Goal: Task Accomplishment & Management: Complete application form

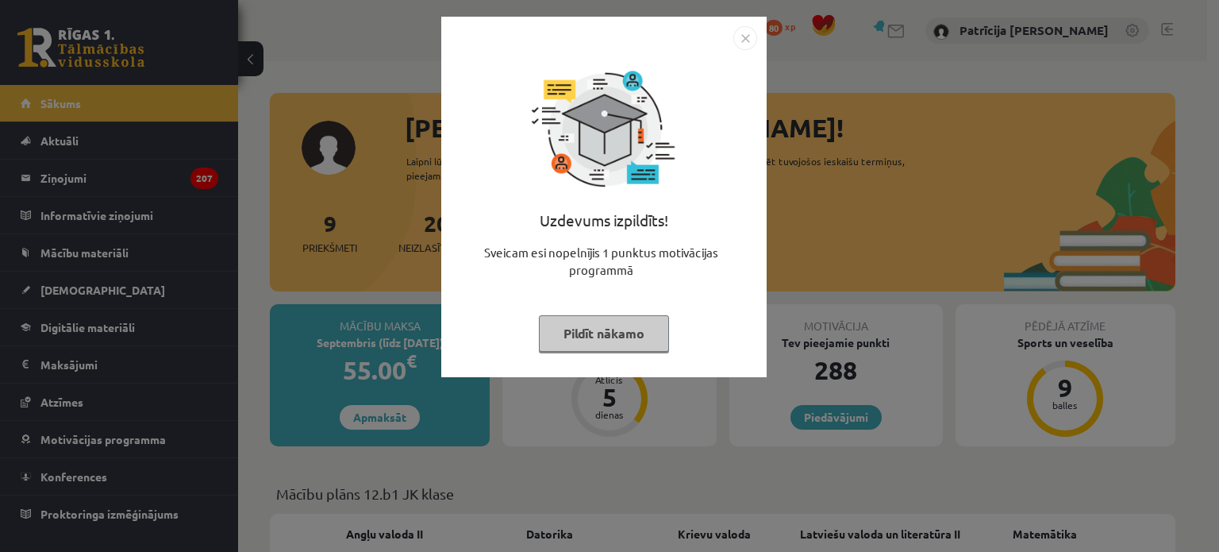
click at [734, 40] on img "Close" at bounding box center [746, 38] width 24 height 24
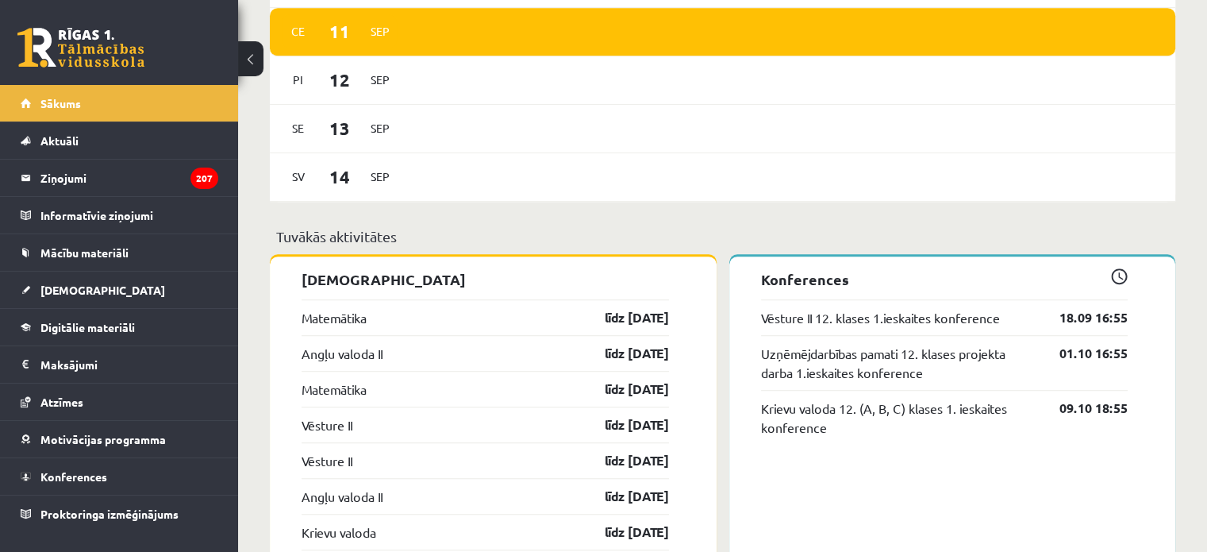
scroll to position [1064, 0]
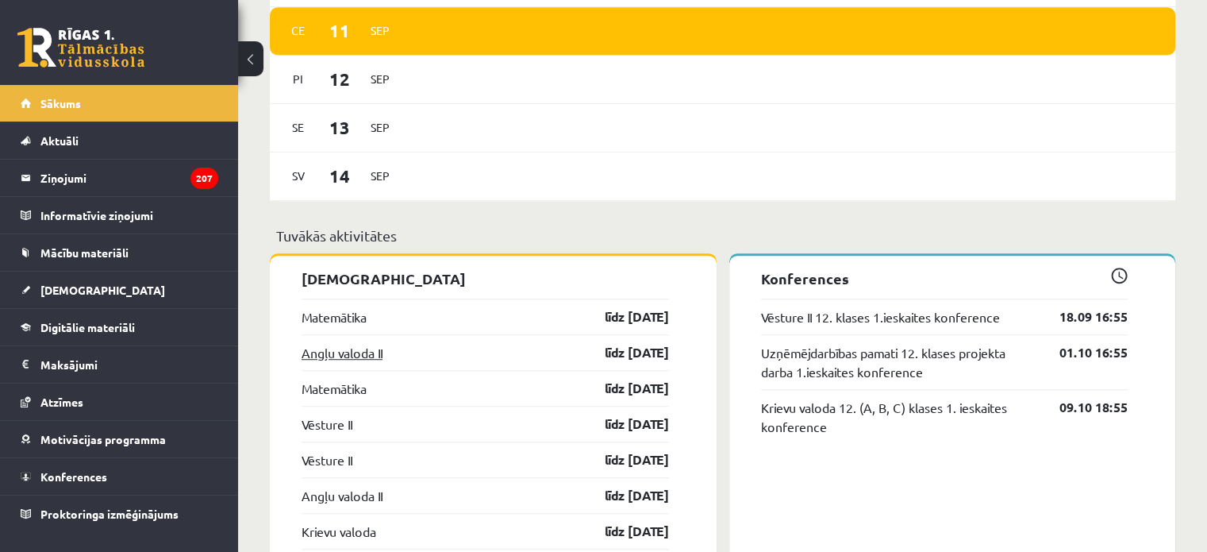
click at [364, 351] on link "Angļu valoda II" at bounding box center [342, 352] width 81 height 19
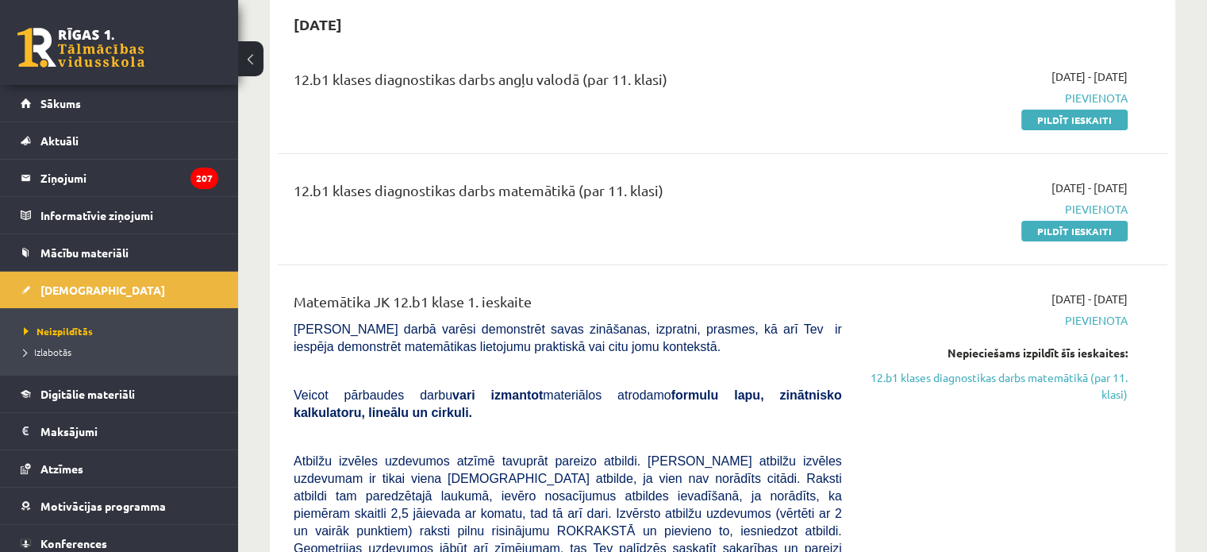
scroll to position [162, 0]
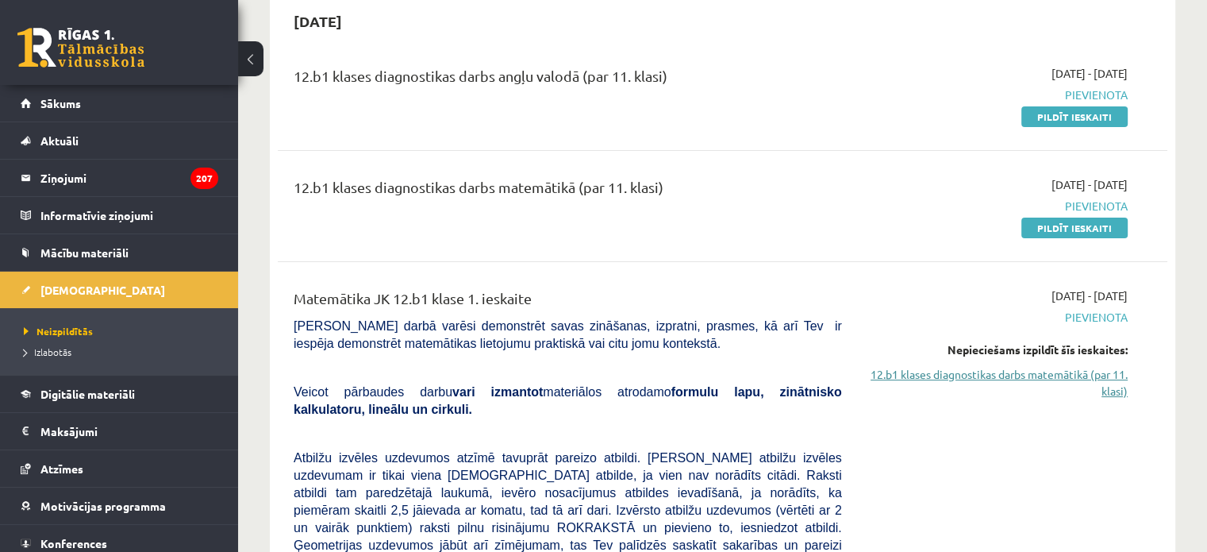
click at [1003, 380] on link "12.b1 klases diagnostikas darbs matemātikā (par 11. klasi)" at bounding box center [997, 382] width 262 height 33
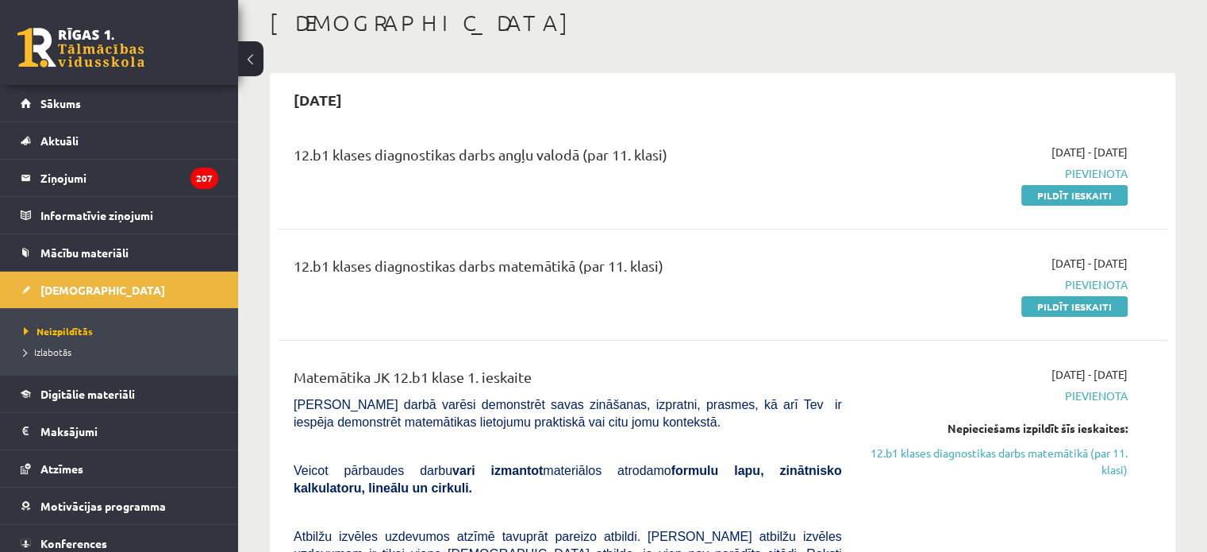
scroll to position [70, 0]
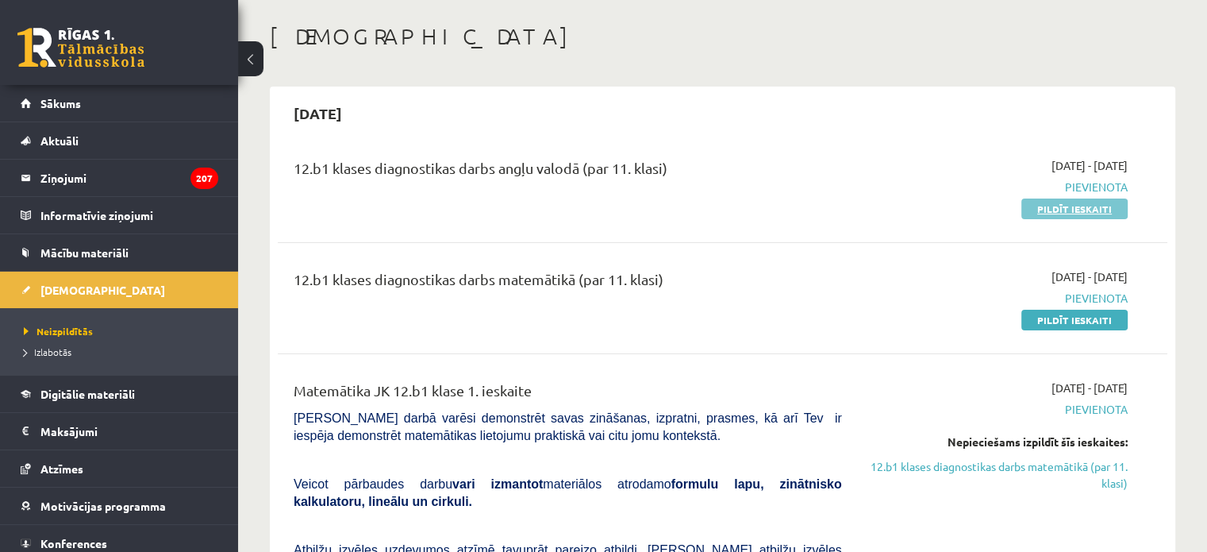
click at [1031, 206] on link "Pildīt ieskaiti" at bounding box center [1075, 208] width 106 height 21
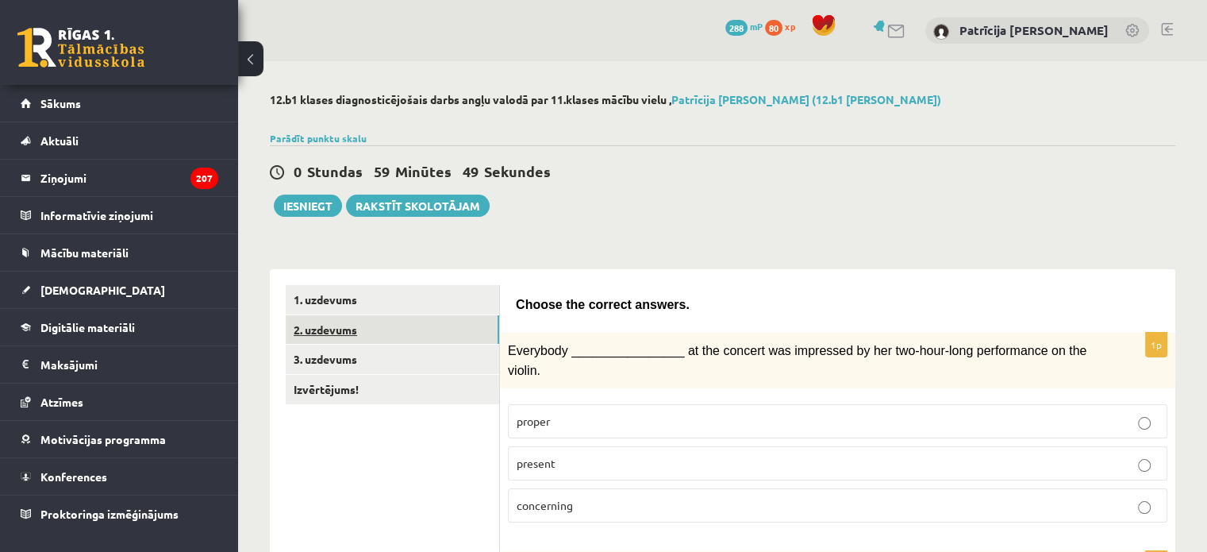
click at [460, 335] on link "2. uzdevums" at bounding box center [393, 329] width 214 height 29
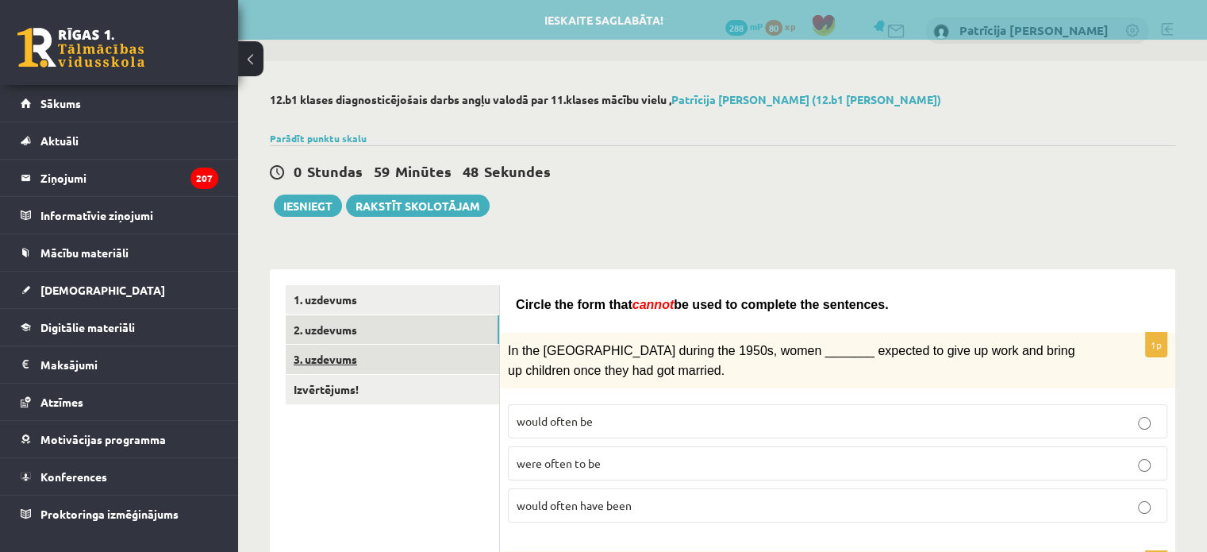
click at [456, 350] on link "3. uzdevums" at bounding box center [393, 359] width 214 height 29
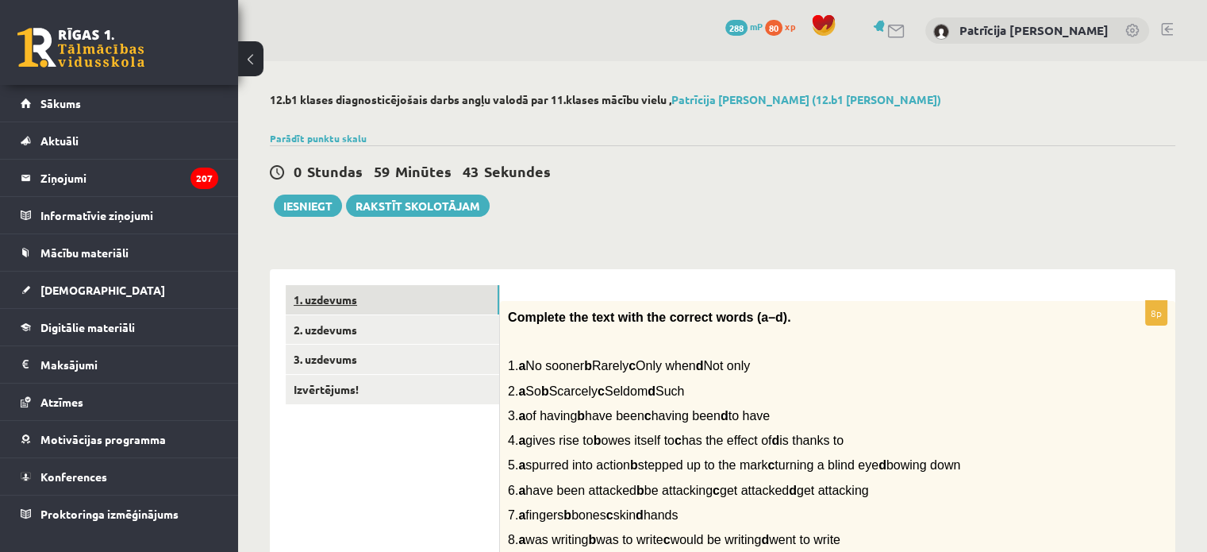
click at [426, 308] on link "1. uzdevums" at bounding box center [393, 299] width 214 height 29
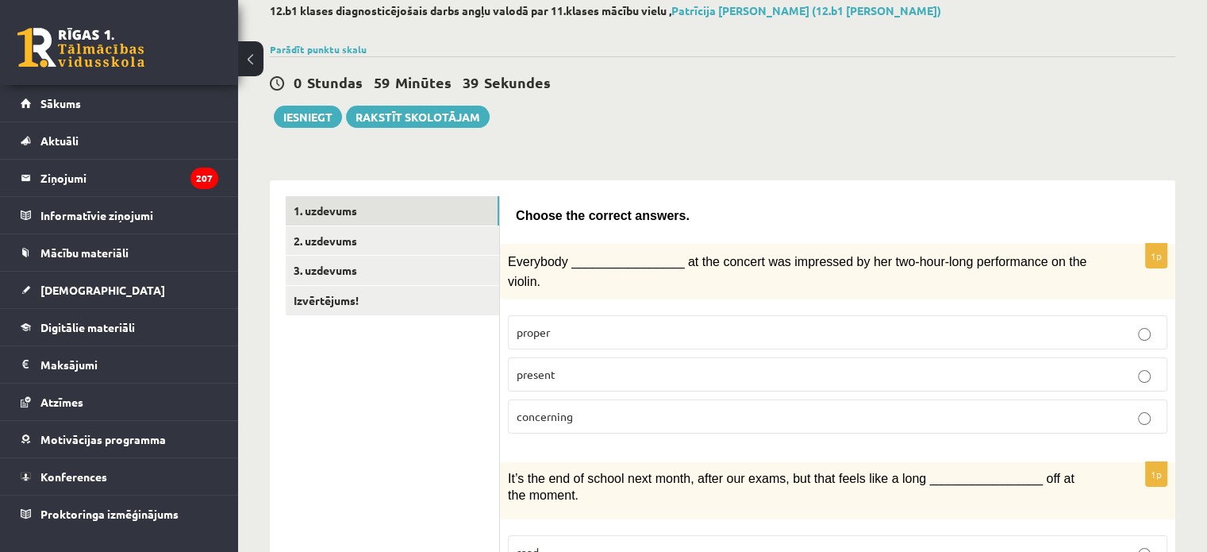
scroll to position [91, 0]
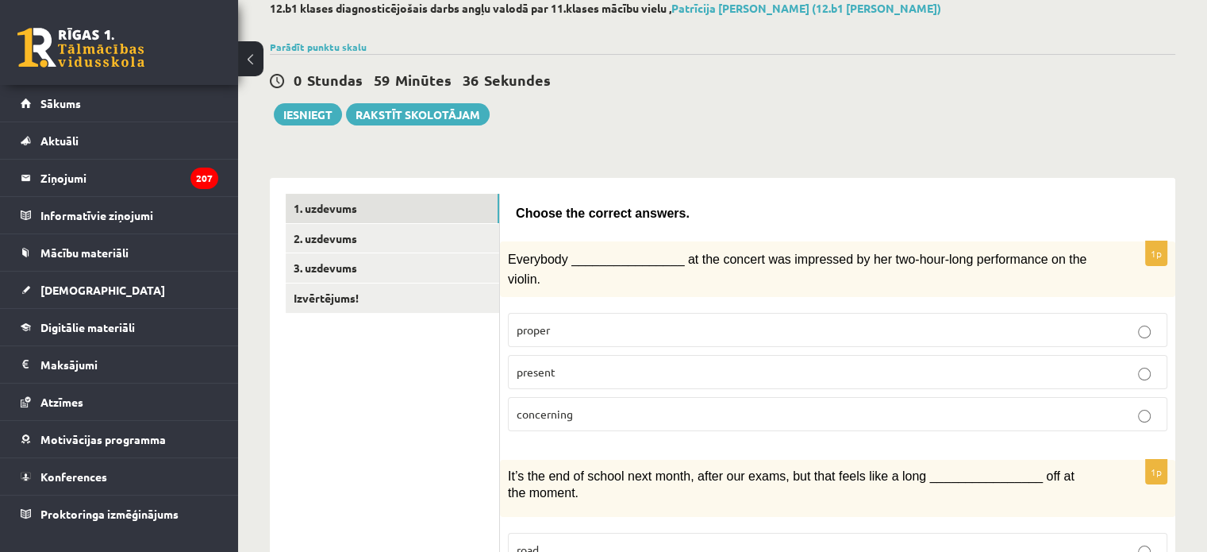
drag, startPoint x: 556, startPoint y: 303, endPoint x: 864, endPoint y: 200, distance: 324.8
click at [864, 200] on div "Choose the correct answers." at bounding box center [838, 210] width 644 height 32
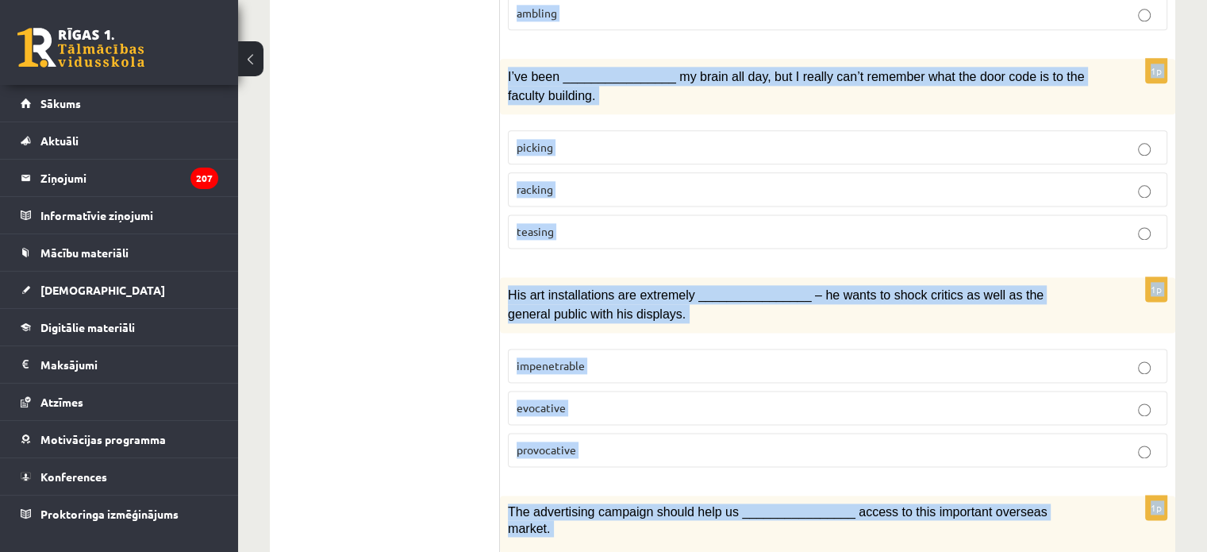
scroll to position [2449, 0]
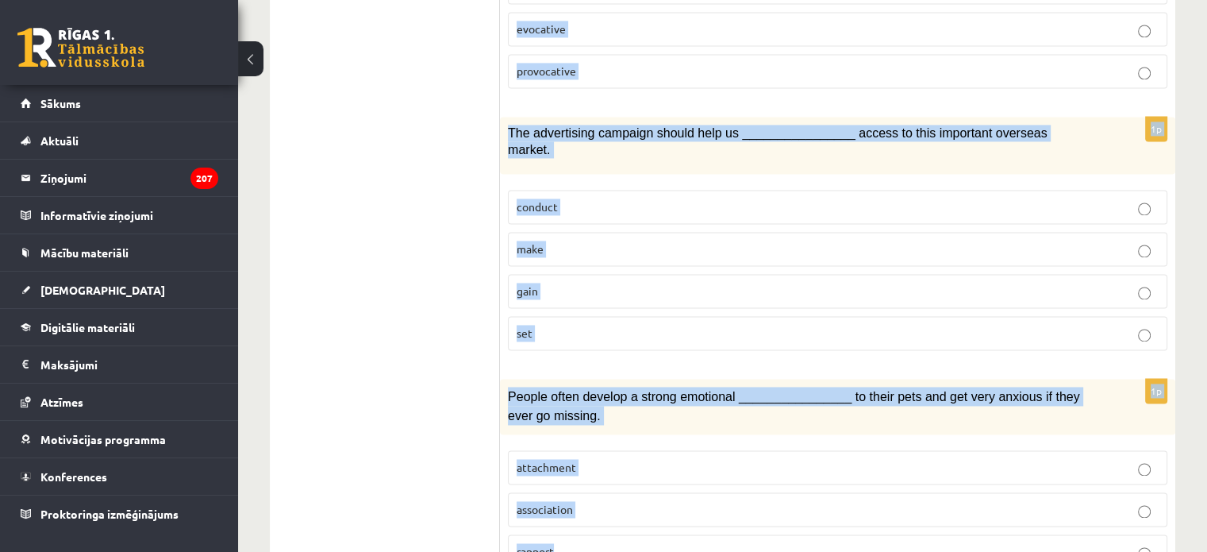
drag, startPoint x: 518, startPoint y: 211, endPoint x: 702, endPoint y: 503, distance: 345.3
copy form "Choose the correct answers. 1p Everybody ________________ at the concert was im…"
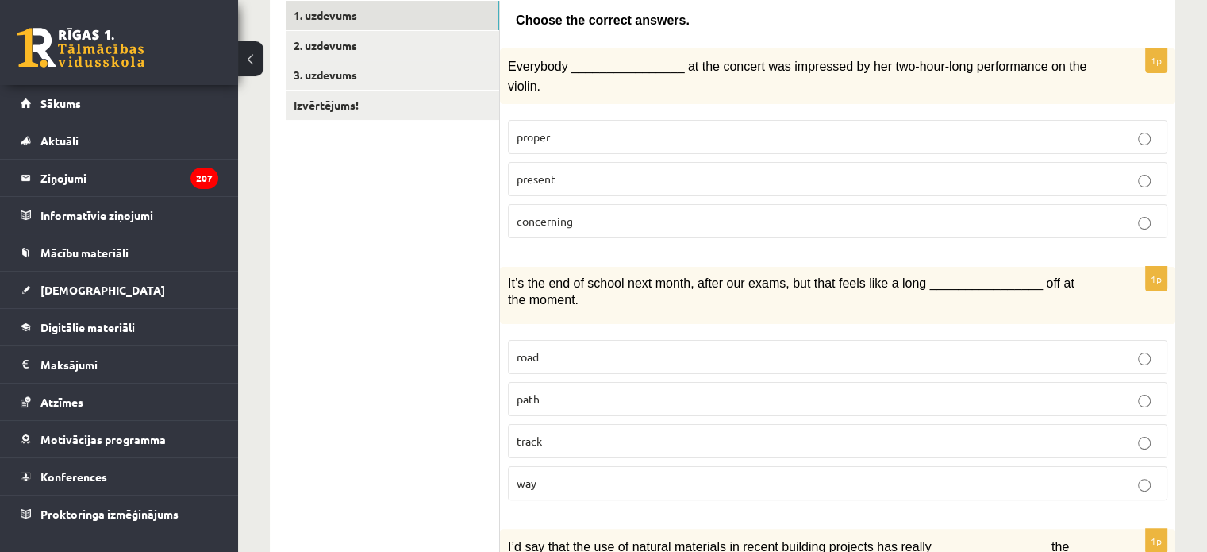
scroll to position [0, 0]
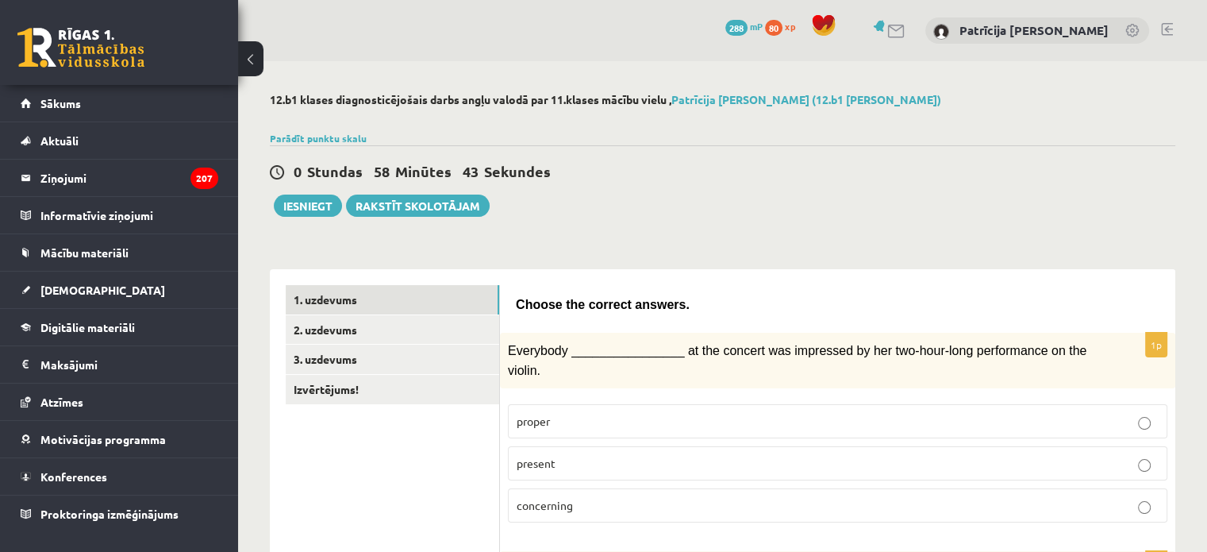
click at [562, 452] on label "present" at bounding box center [838, 463] width 660 height 34
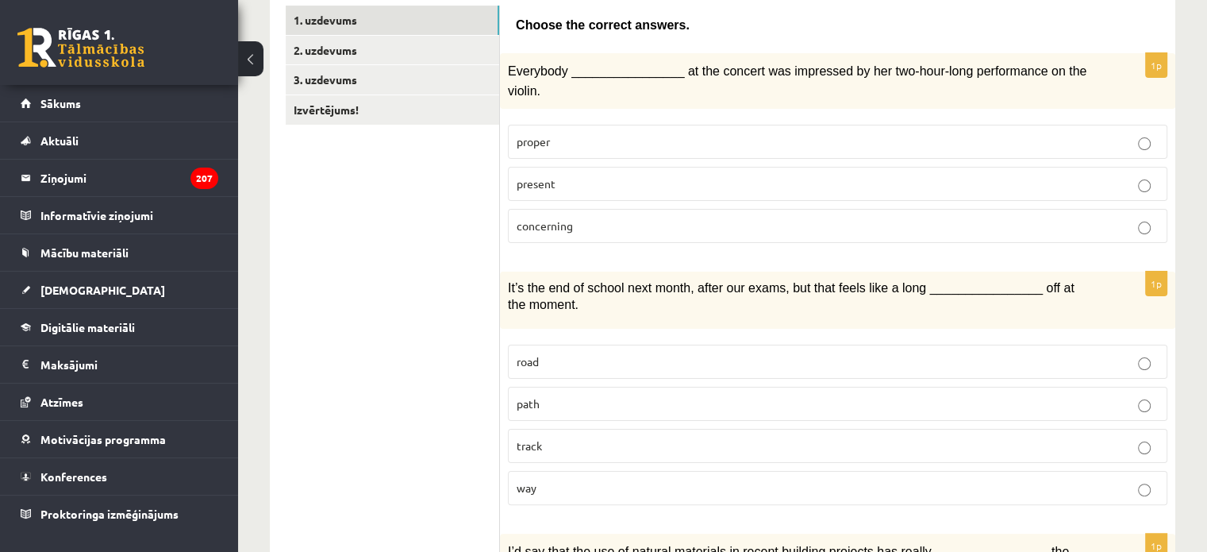
scroll to position [286, 0]
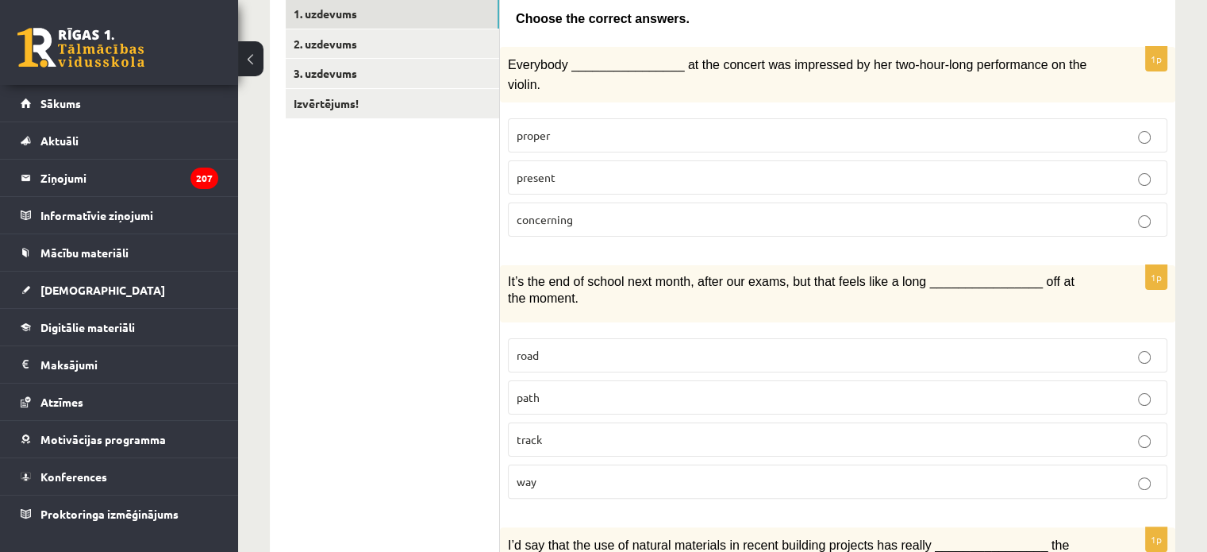
click at [559, 464] on label "way" at bounding box center [838, 481] width 660 height 34
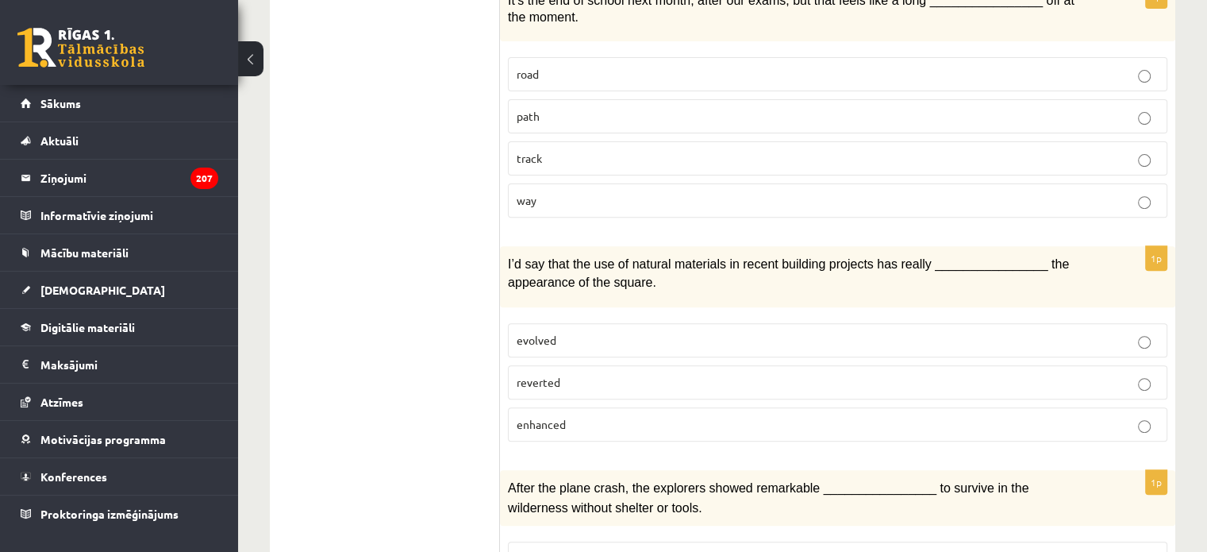
scroll to position [574, 0]
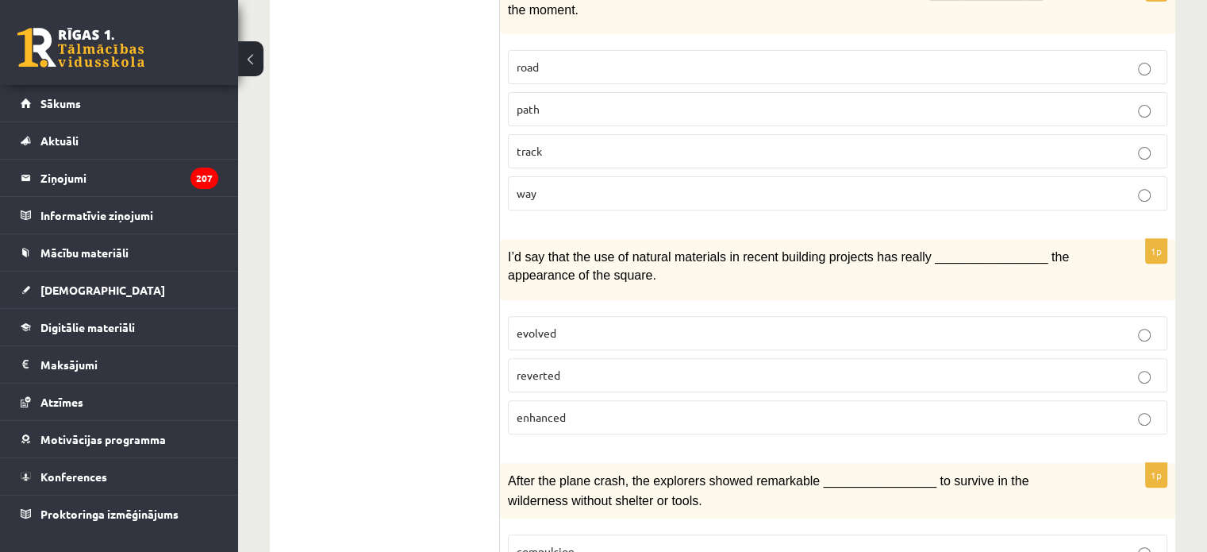
click at [538, 409] on p "enhanced" at bounding box center [838, 417] width 642 height 17
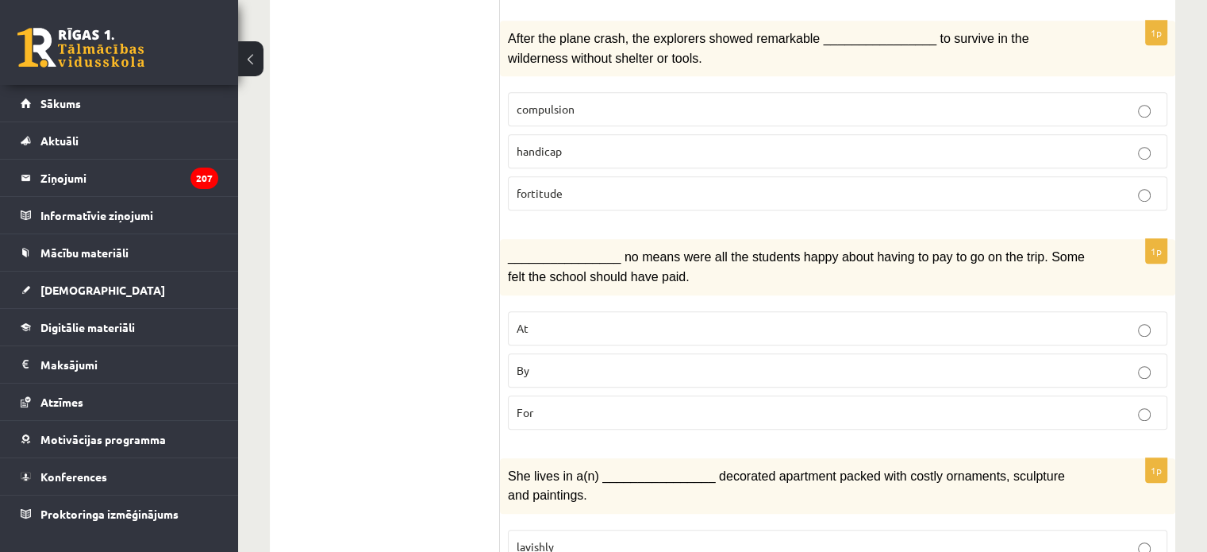
scroll to position [1032, 0]
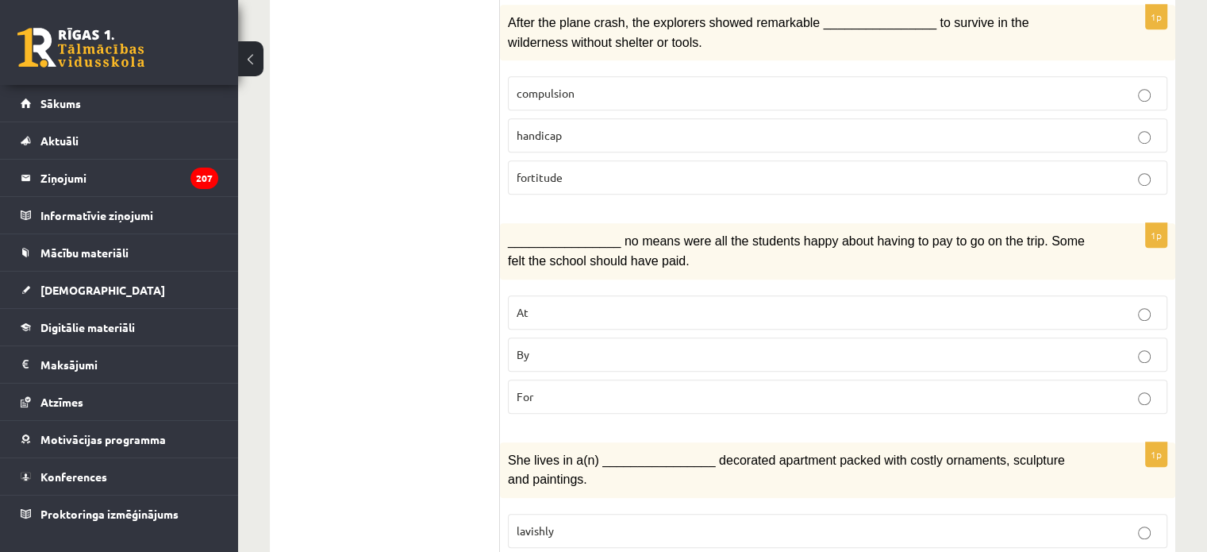
click at [563, 346] on p "By" at bounding box center [838, 354] width 642 height 17
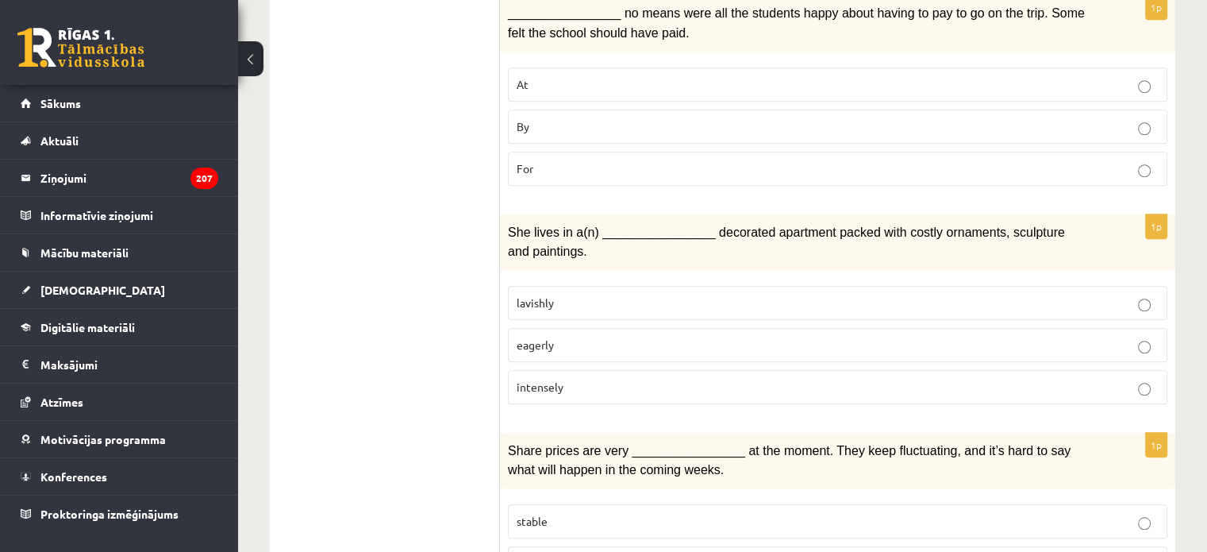
scroll to position [1257, 0]
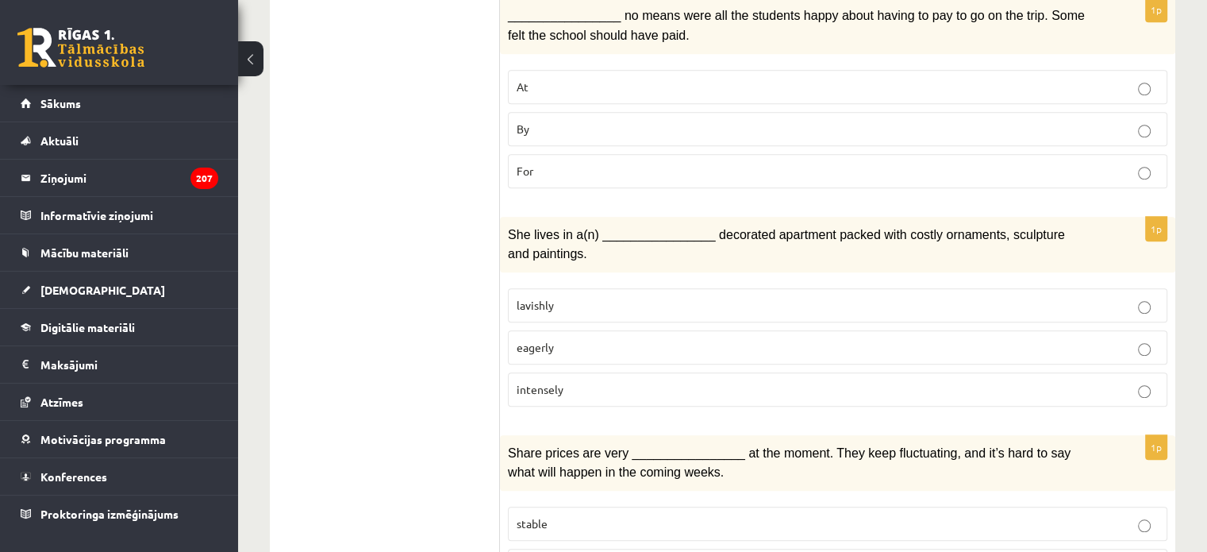
click at [583, 288] on label "lavishly" at bounding box center [838, 305] width 660 height 34
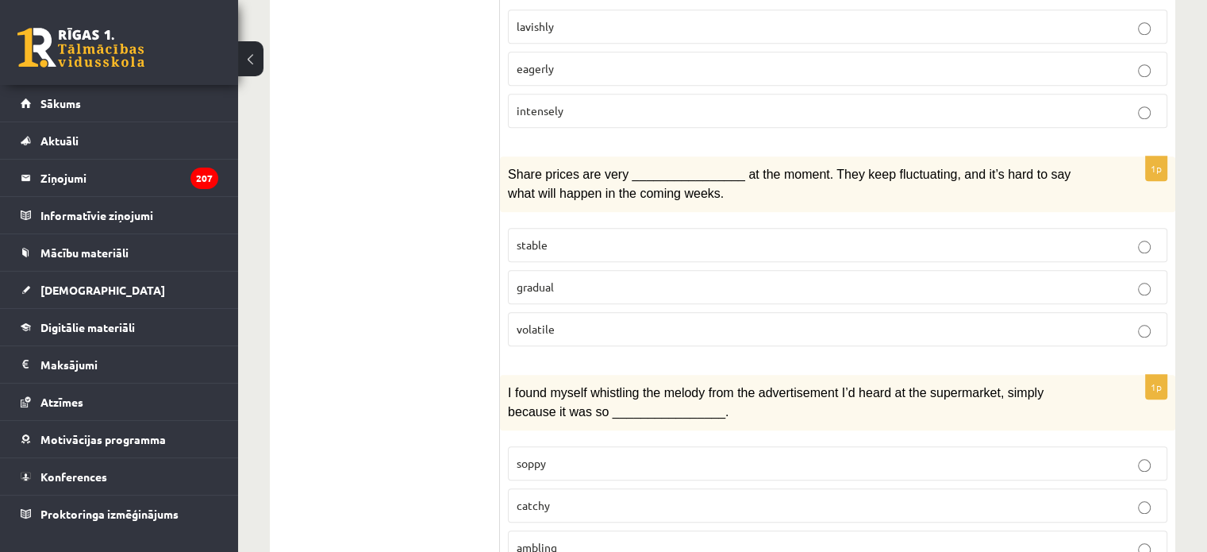
scroll to position [1540, 0]
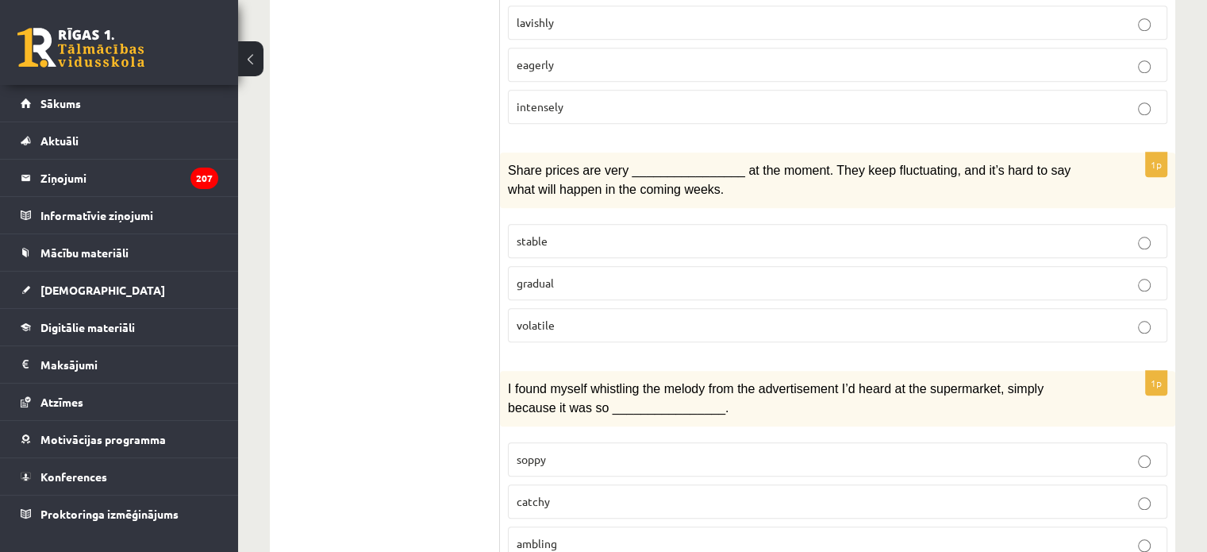
click at [583, 266] on label "gradual" at bounding box center [838, 283] width 660 height 34
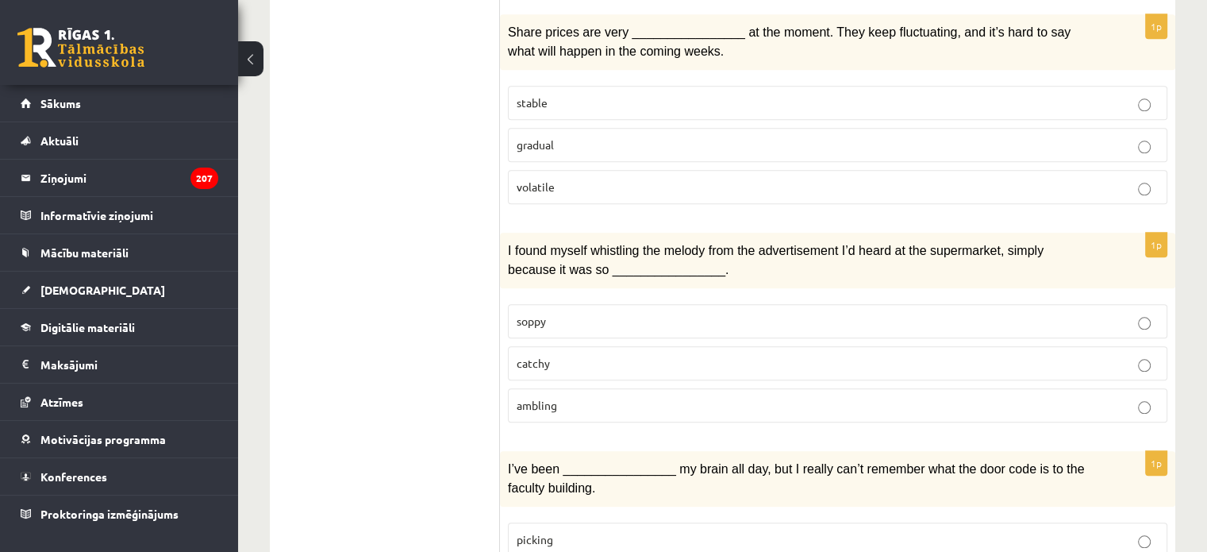
scroll to position [1823, 0]
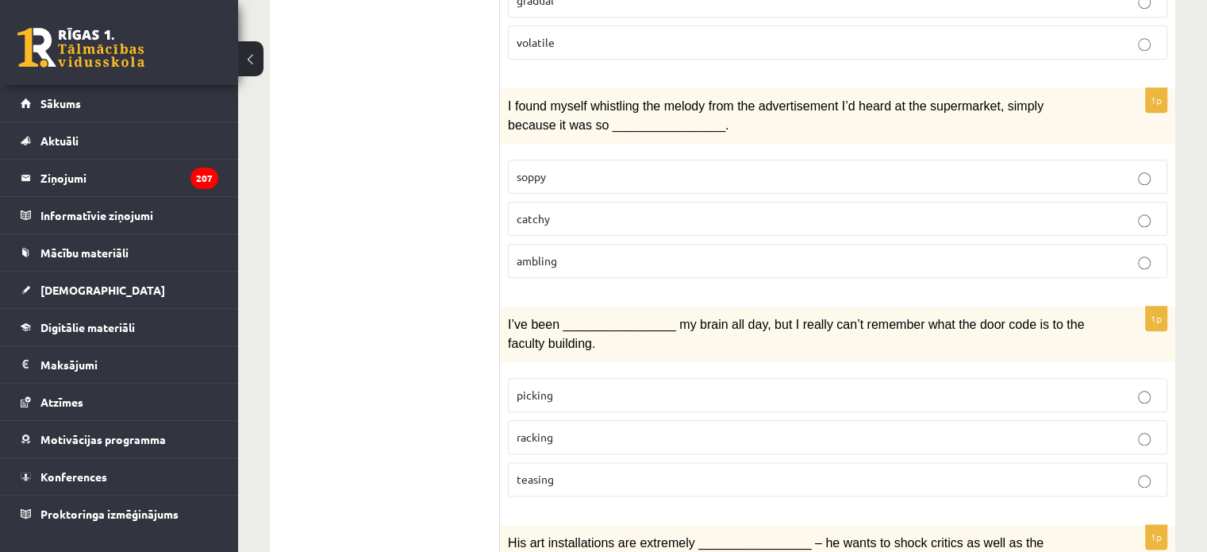
click at [610, 160] on label "soppy" at bounding box center [838, 177] width 660 height 34
click at [621, 210] on p "catchy" at bounding box center [838, 218] width 642 height 17
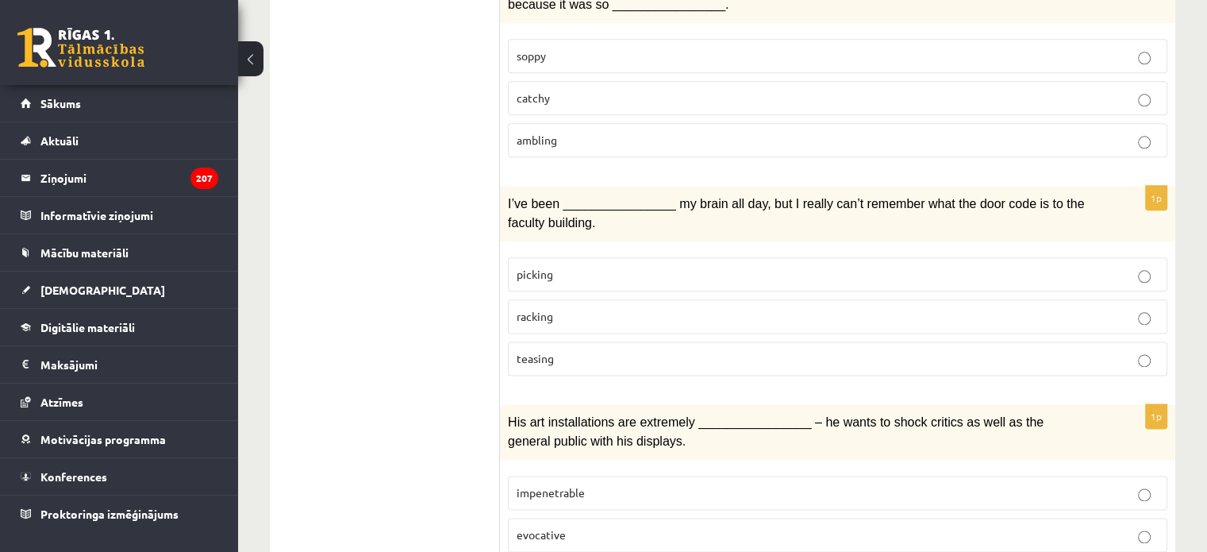
scroll to position [1942, 0]
click at [595, 352] on p "teasing" at bounding box center [838, 360] width 642 height 17
click at [578, 301] on label "racking" at bounding box center [838, 318] width 660 height 34
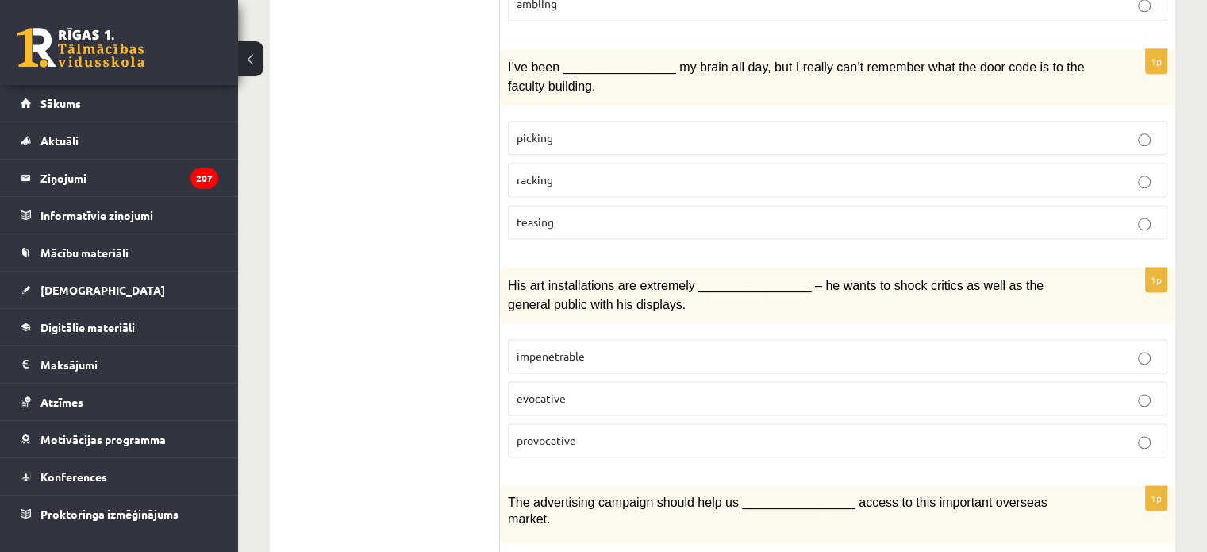
scroll to position [2083, 0]
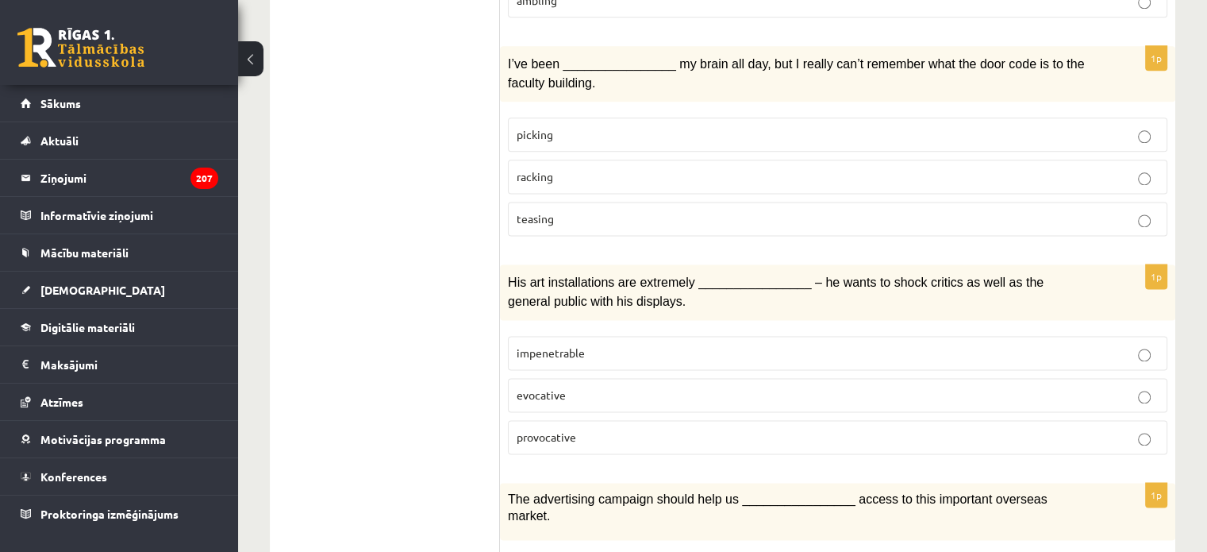
click at [603, 429] on p "provocative" at bounding box center [838, 437] width 642 height 17
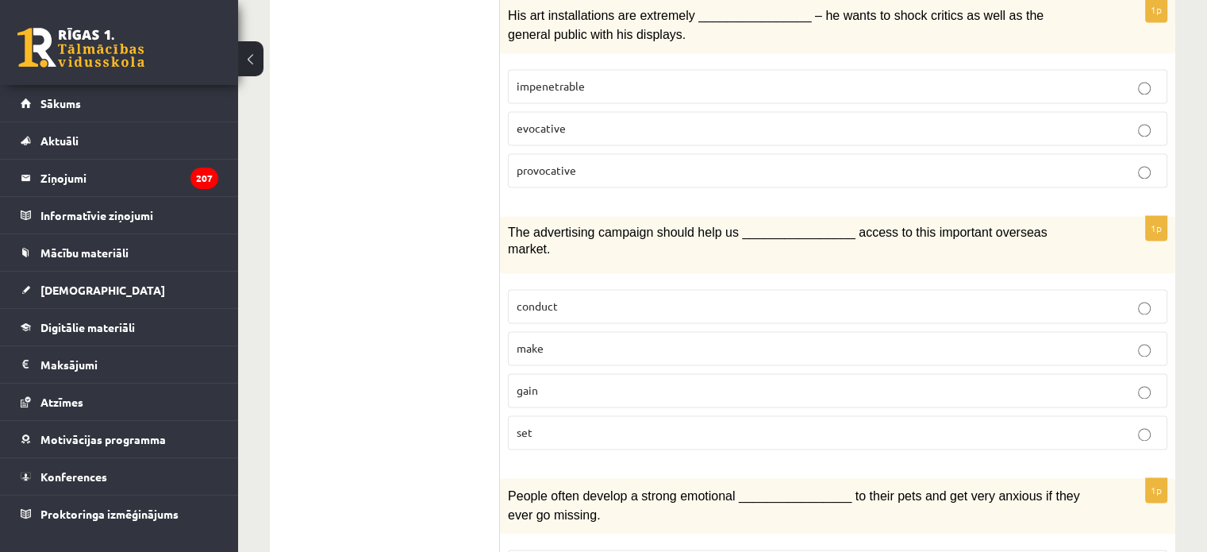
scroll to position [2352, 0]
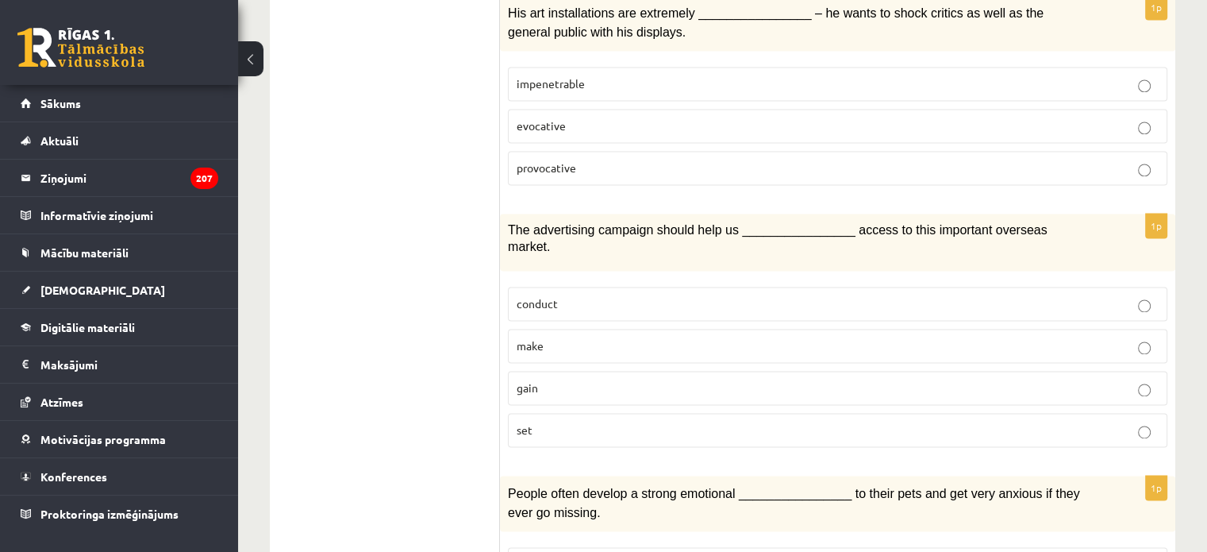
click at [603, 337] on p "make" at bounding box center [838, 345] width 642 height 17
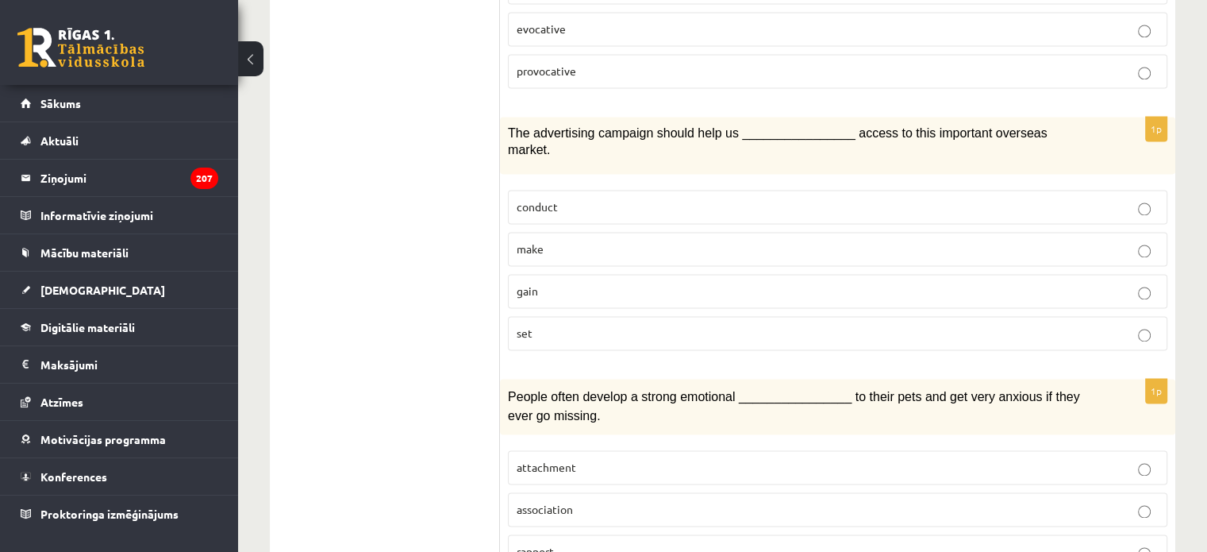
scroll to position [2448, 0]
click at [657, 460] on p "attachment" at bounding box center [838, 468] width 642 height 17
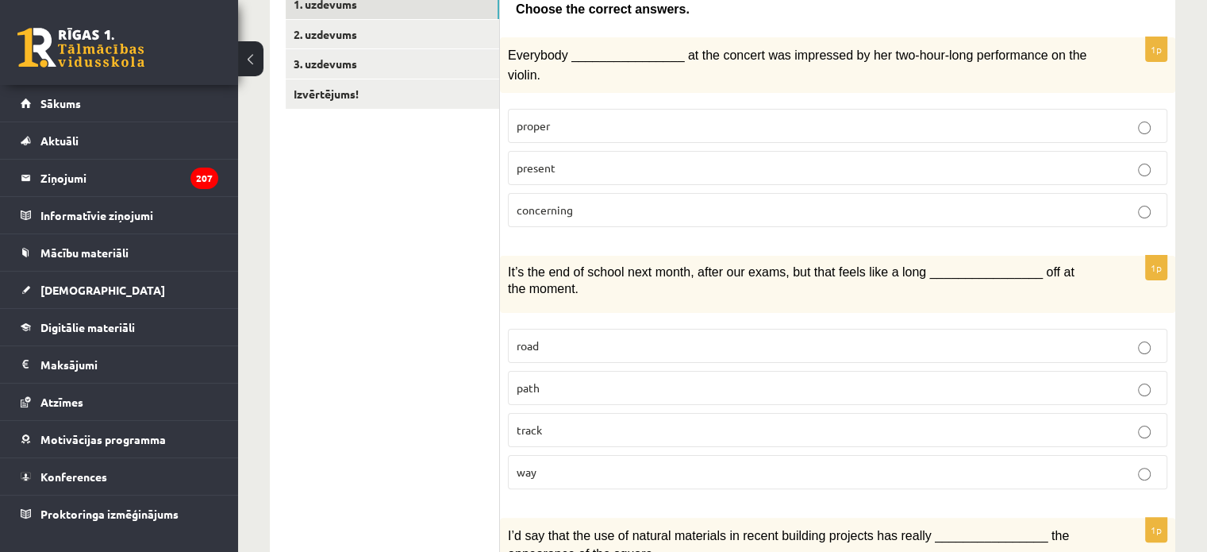
scroll to position [0, 0]
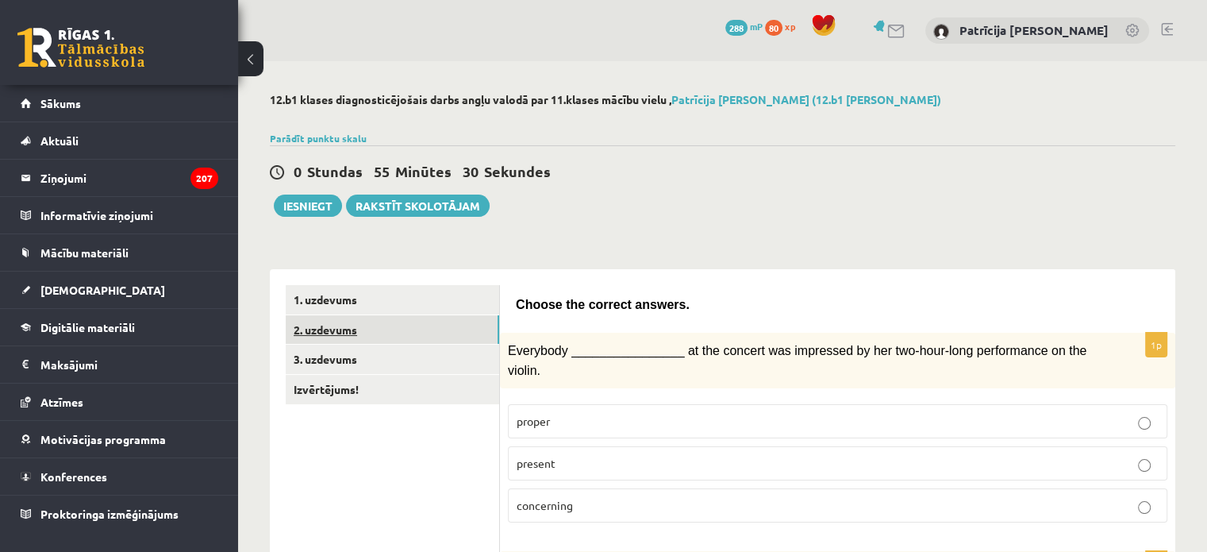
click at [341, 318] on link "2. uzdevums" at bounding box center [393, 329] width 214 height 29
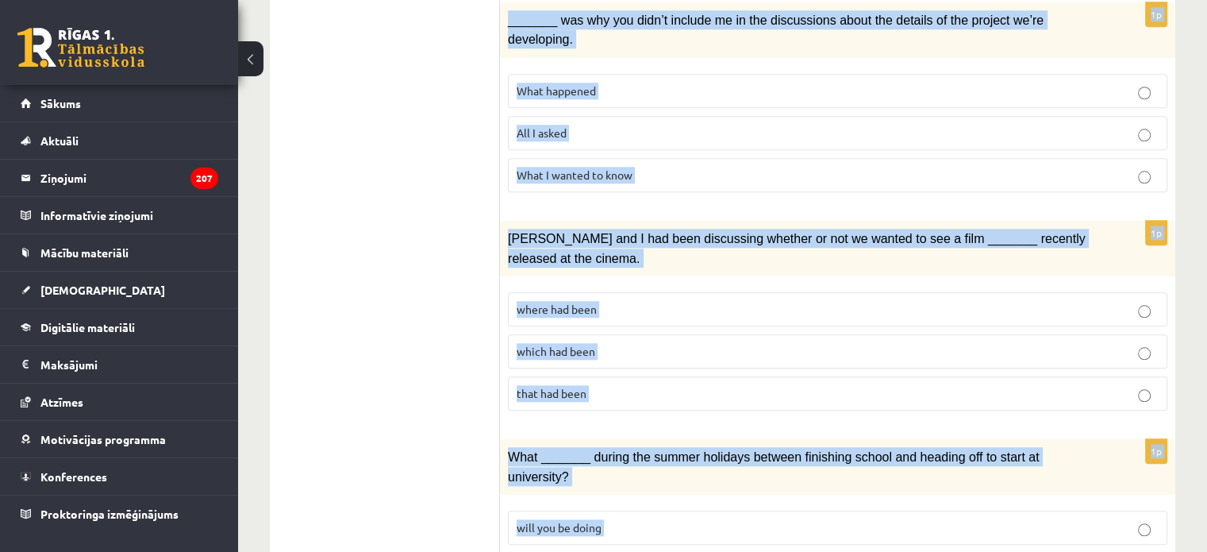
scroll to position [1865, 0]
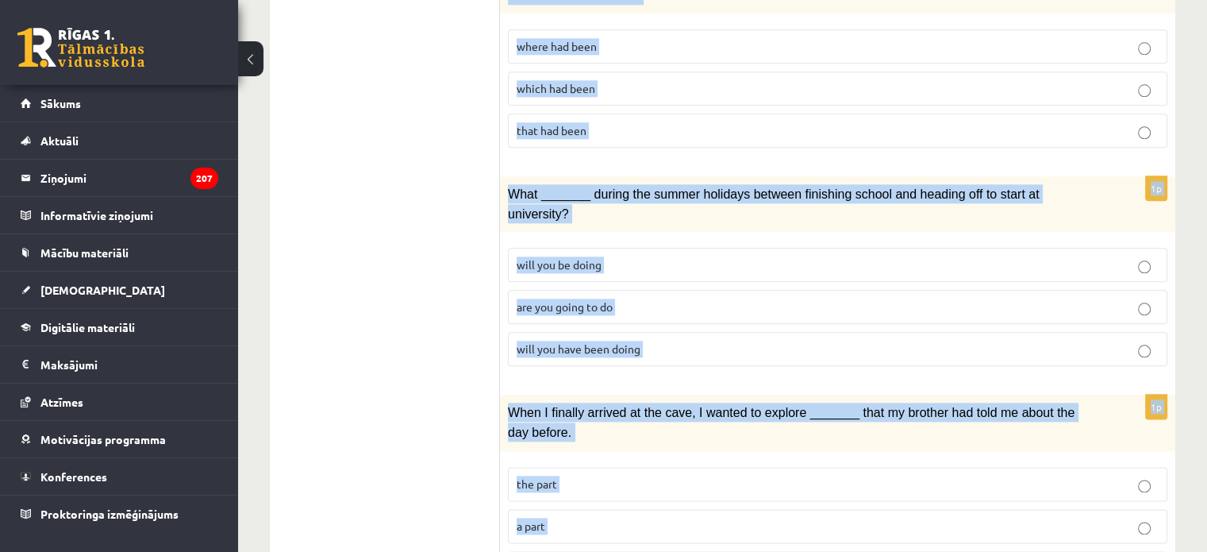
drag, startPoint x: 514, startPoint y: 301, endPoint x: 556, endPoint y: 589, distance: 291.2
copy form "Circle the form that cannot be used to complete the sentences. 1p In the USA du…"
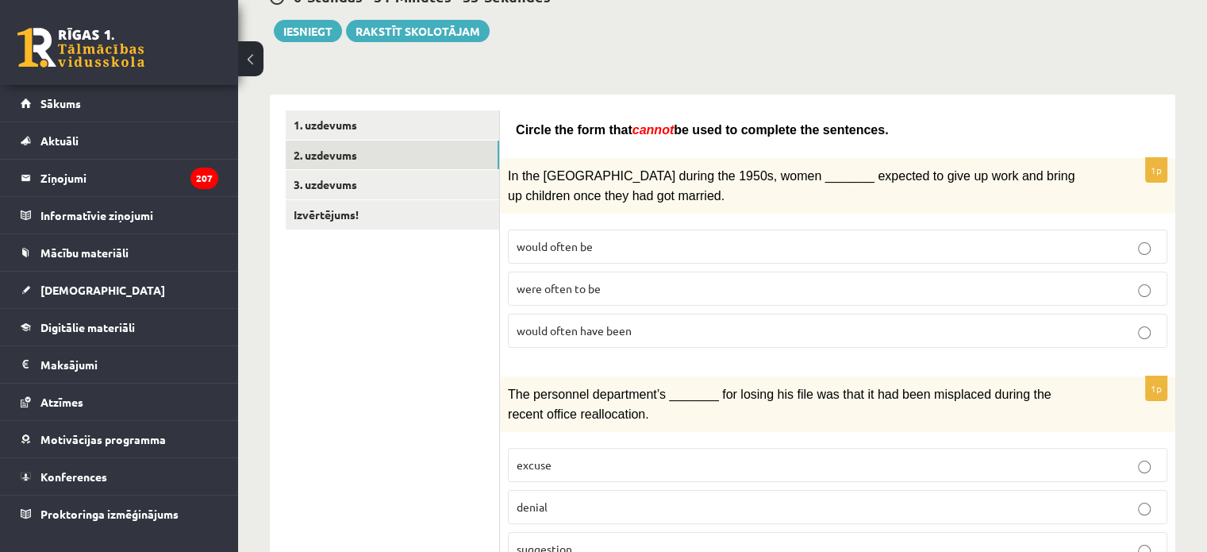
scroll to position [179, 0]
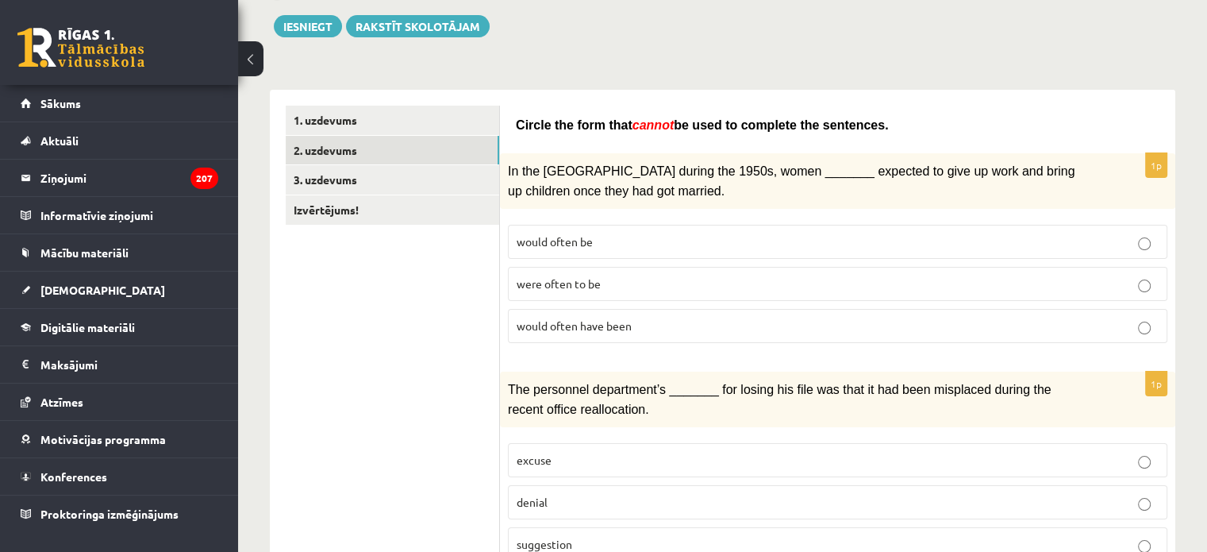
click at [554, 318] on span "would often have been" at bounding box center [574, 325] width 115 height 14
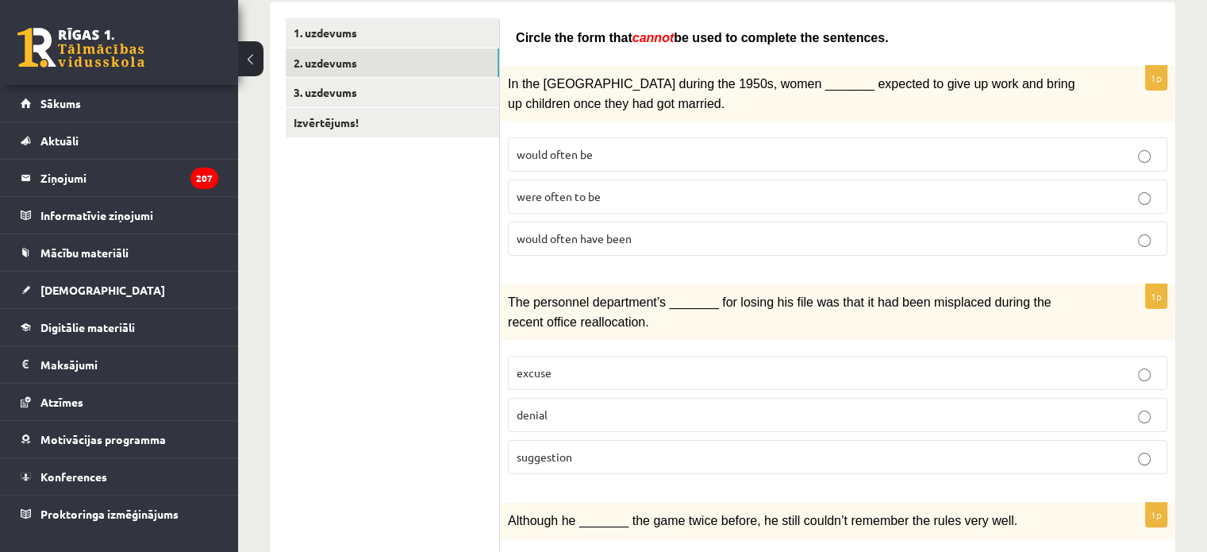
scroll to position [268, 0]
click at [533, 405] on p "denial" at bounding box center [838, 413] width 642 height 17
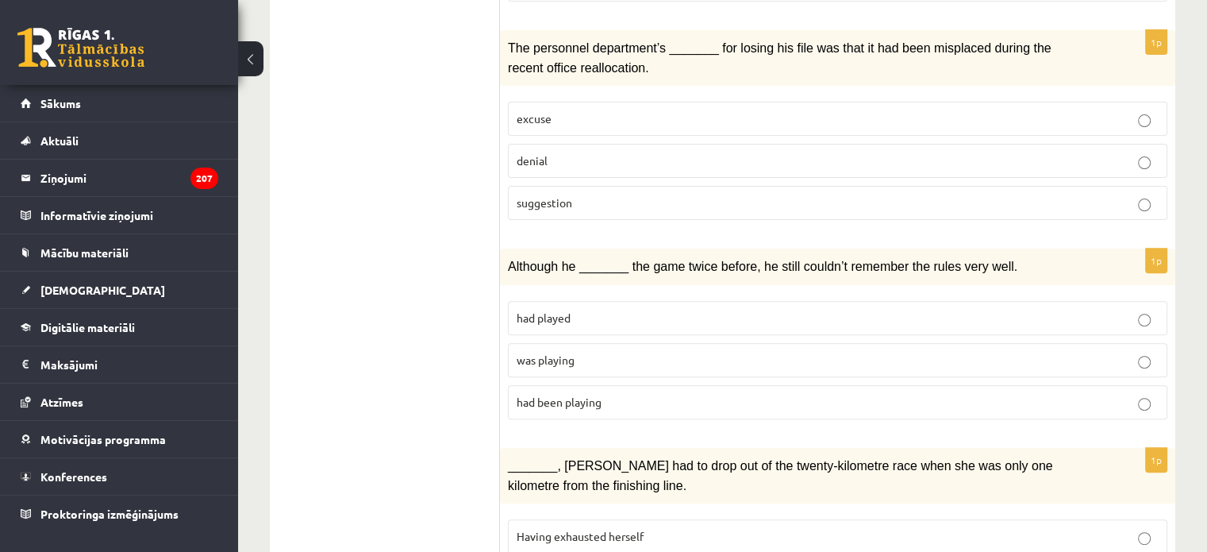
scroll to position [522, 0]
click at [549, 341] on label "was playing" at bounding box center [838, 358] width 660 height 34
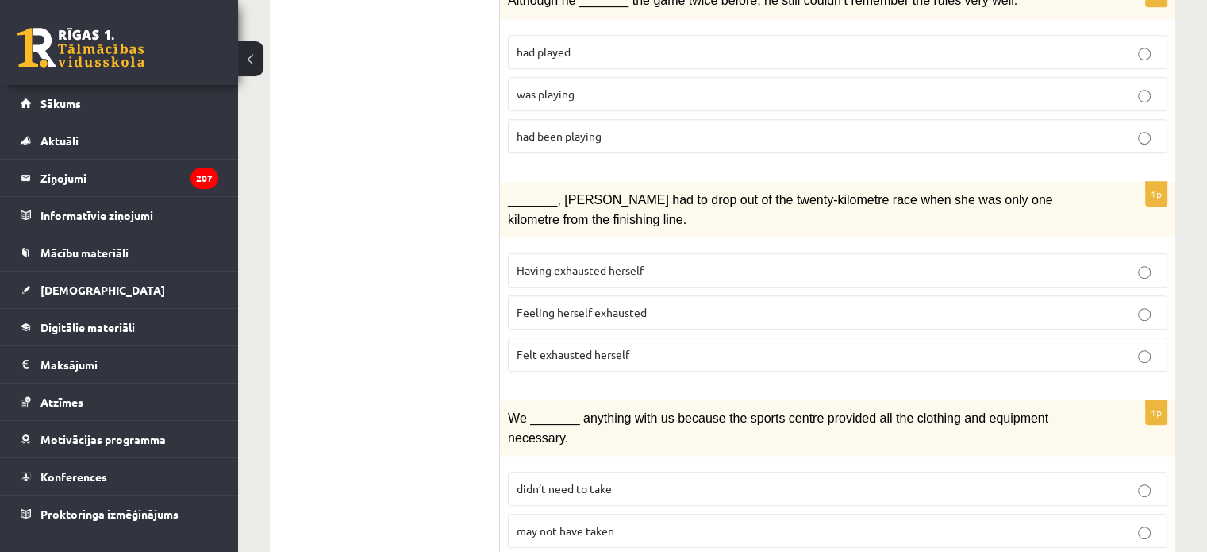
scroll to position [788, 0]
click at [546, 304] on span "Feeling herself exhausted" at bounding box center [582, 311] width 130 height 14
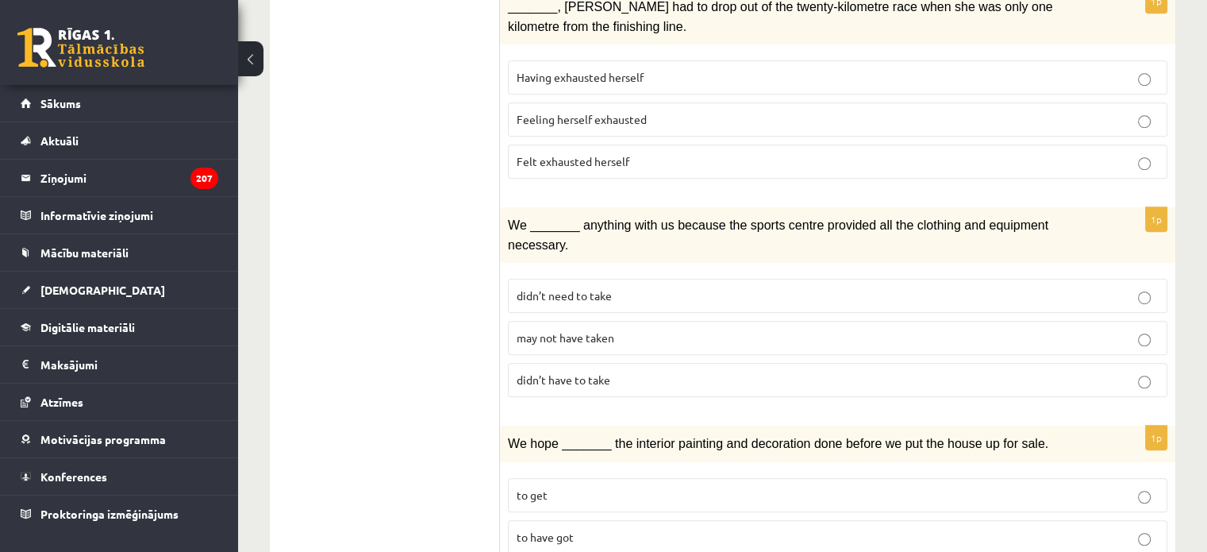
scroll to position [980, 0]
click at [572, 329] on span "may not have taken" at bounding box center [566, 336] width 98 height 14
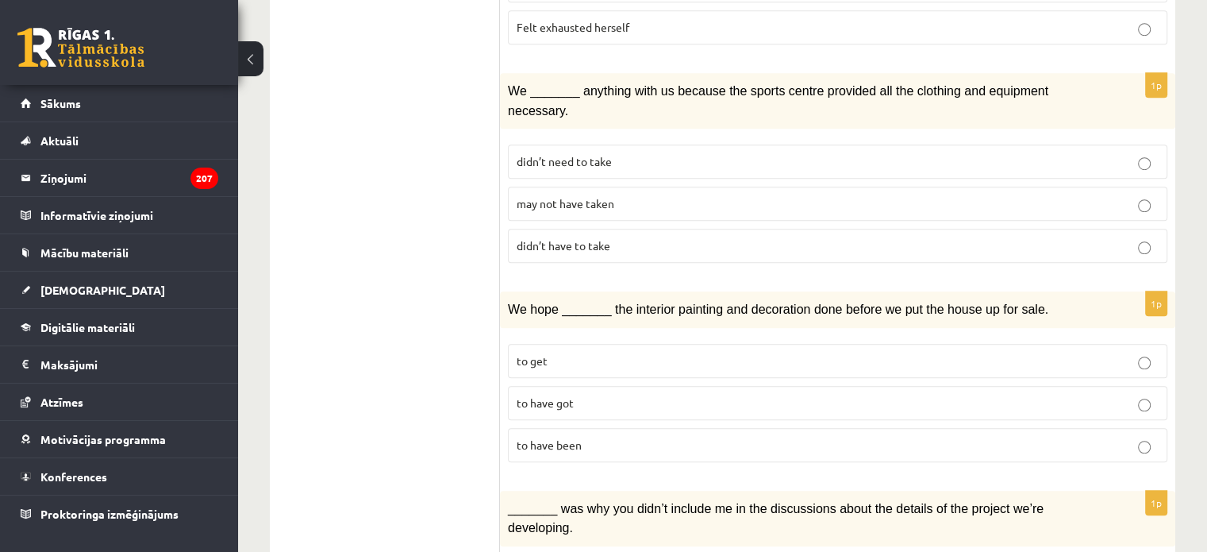
scroll to position [1188, 0]
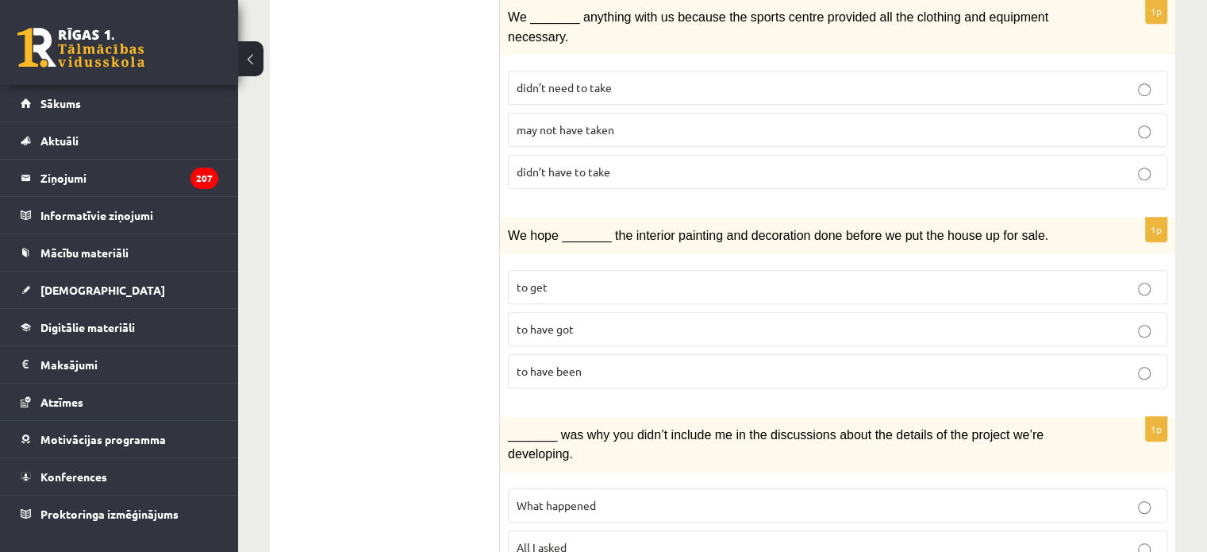
click at [565, 364] on span "to have been" at bounding box center [549, 371] width 65 height 14
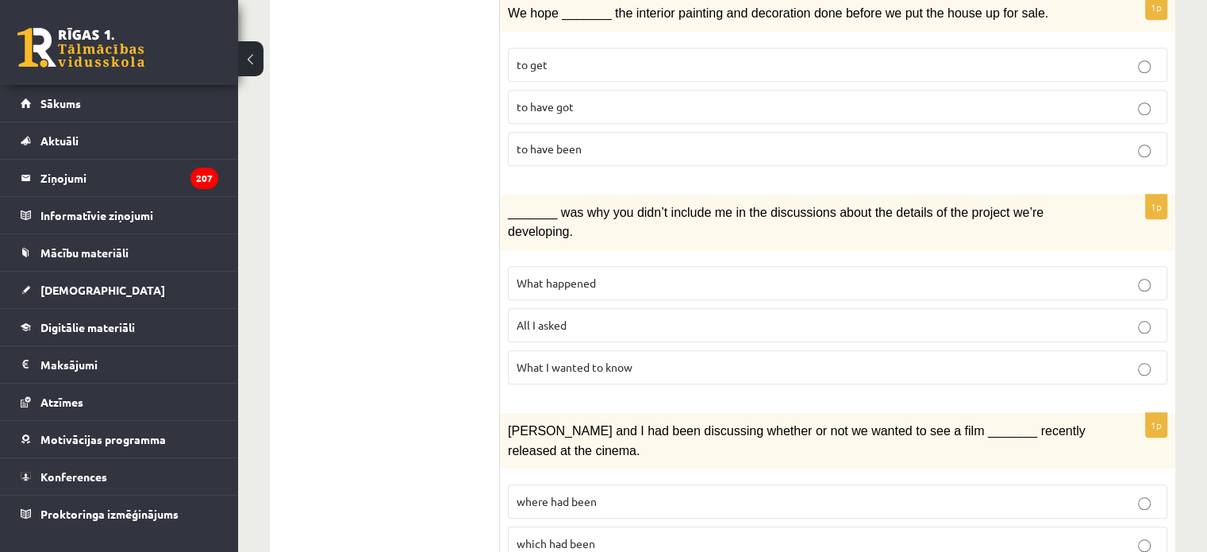
scroll to position [1440, 0]
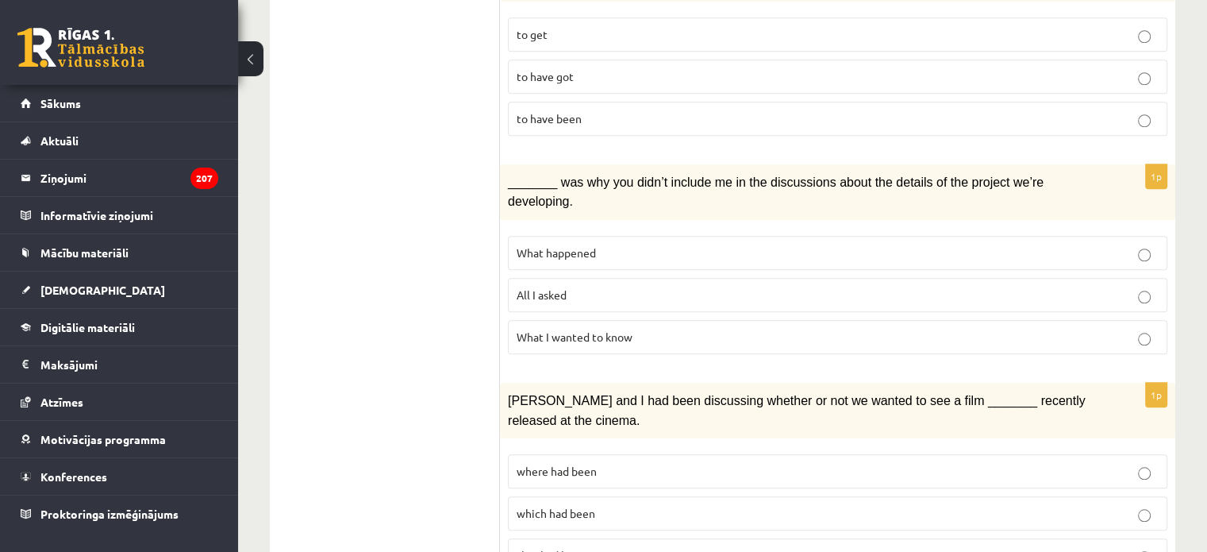
click at [579, 329] on span "What I wanted to know" at bounding box center [575, 336] width 116 height 14
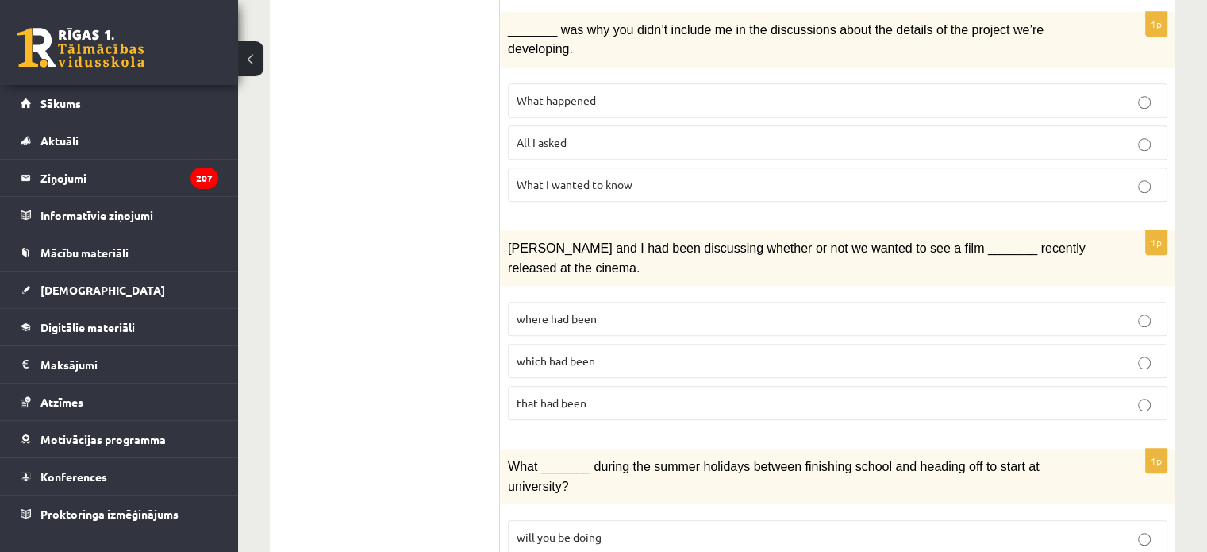
scroll to position [1657, 0]
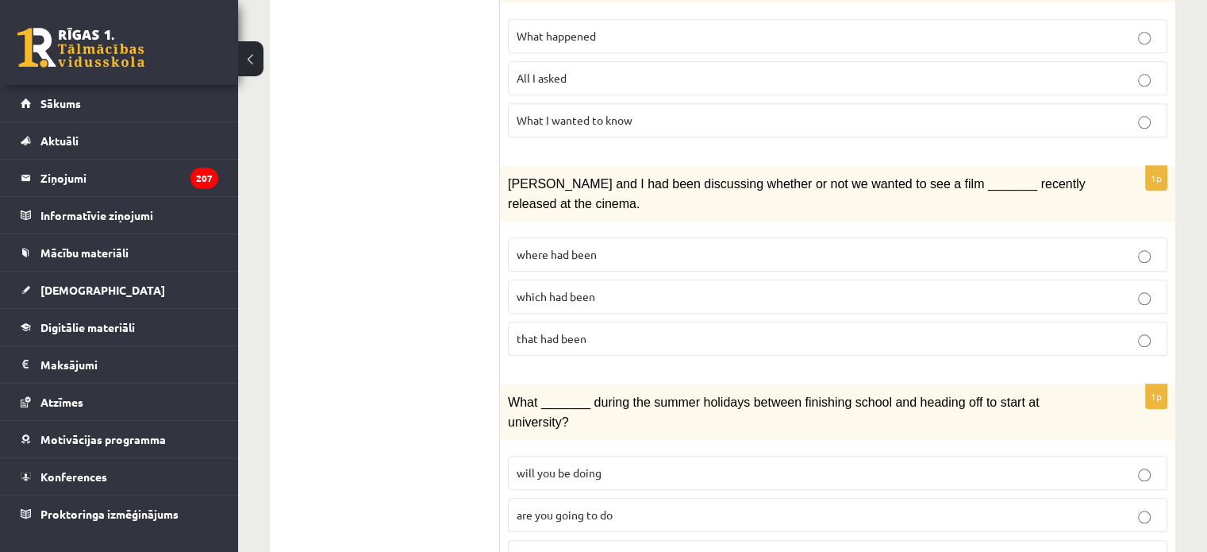
click at [547, 540] on label "will you have been doing" at bounding box center [838, 557] width 660 height 34
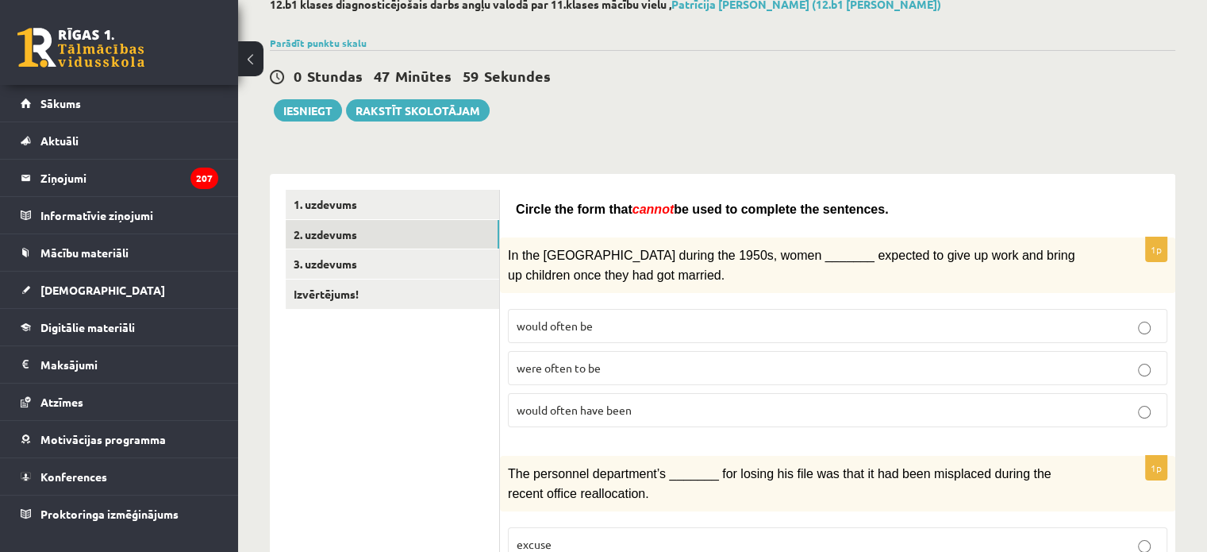
scroll to position [0, 0]
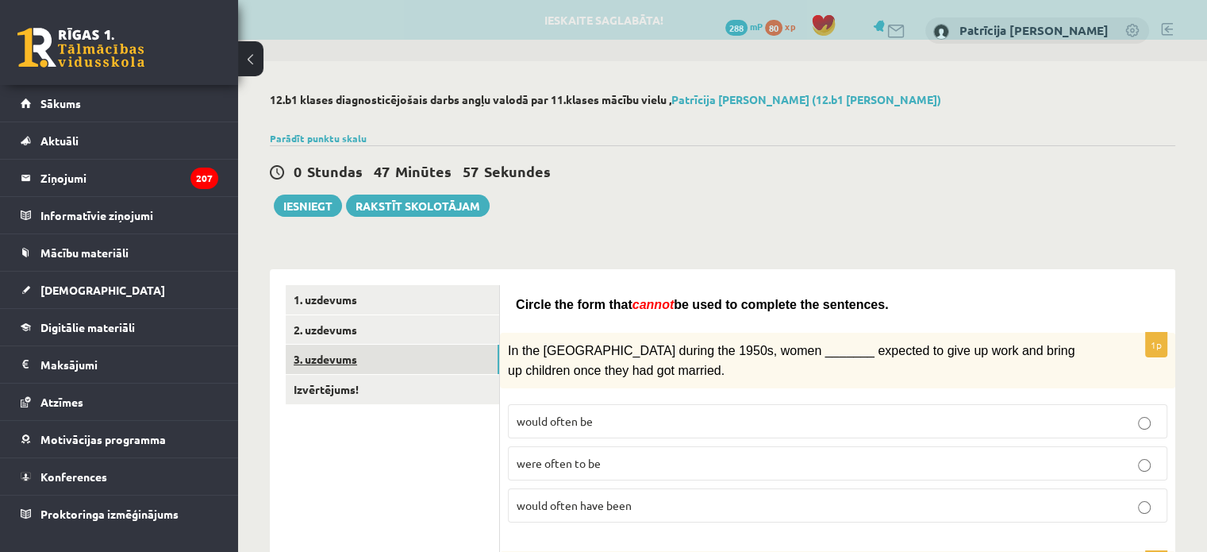
click at [415, 361] on link "3. uzdevums" at bounding box center [393, 359] width 214 height 29
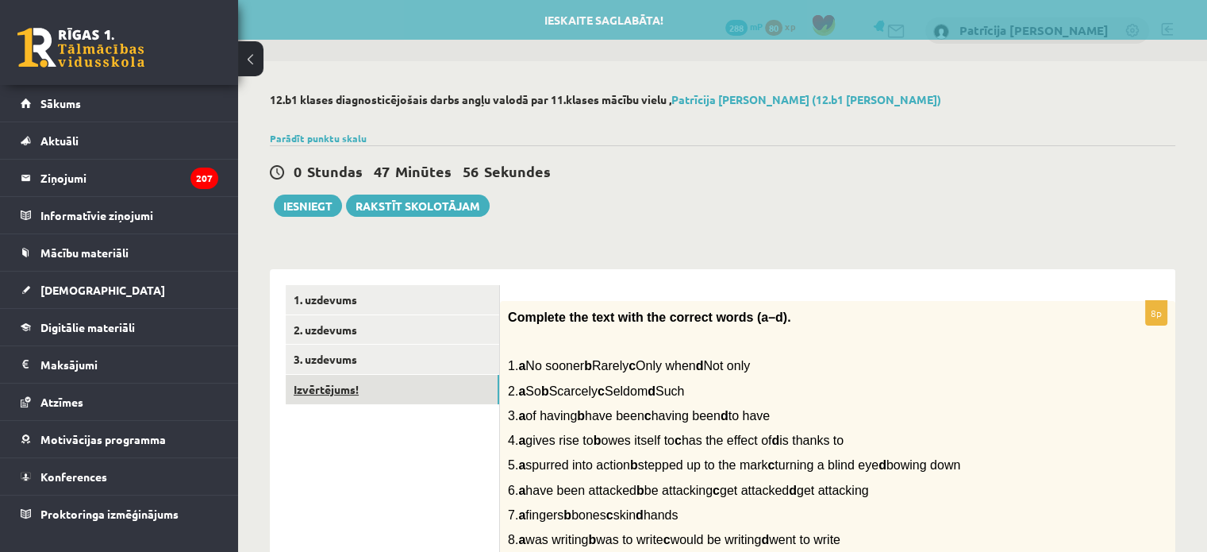
click at [418, 383] on link "Izvērtējums!" at bounding box center [393, 389] width 214 height 29
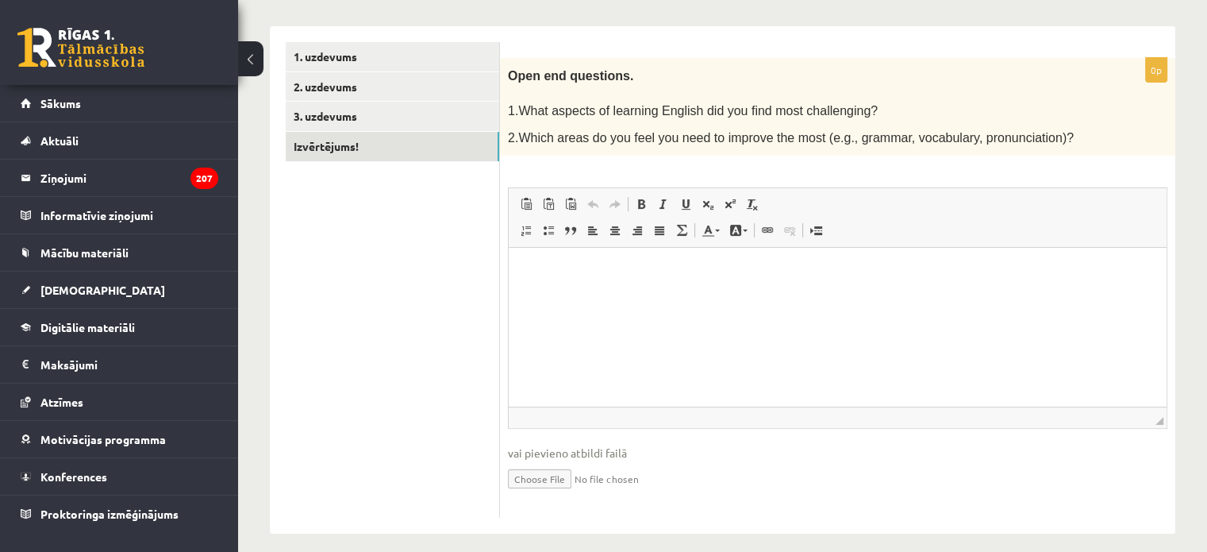
scroll to position [245, 0]
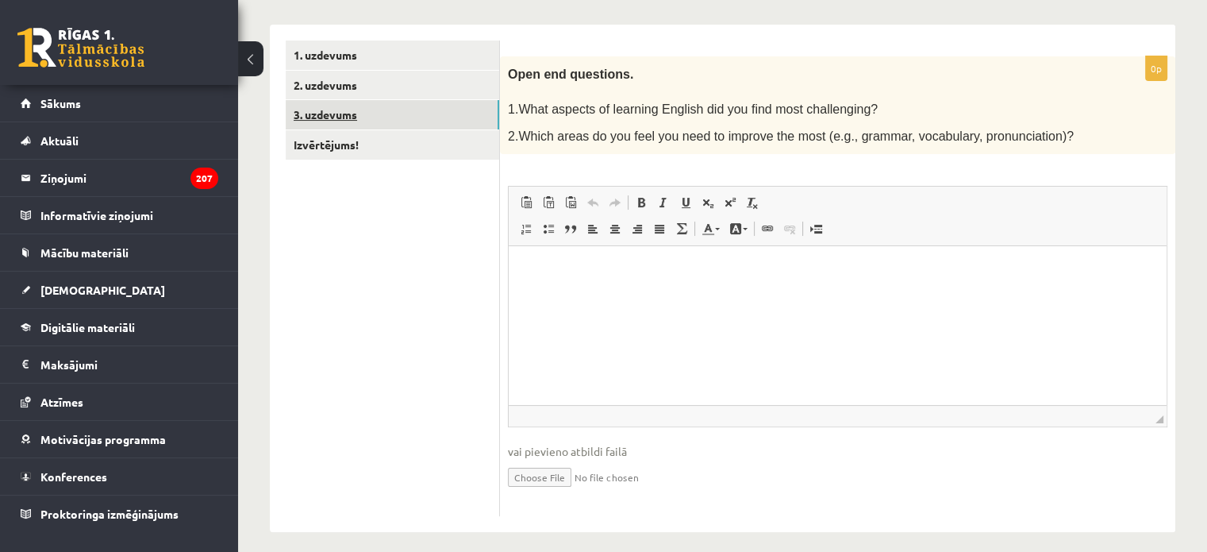
click at [405, 121] on link "3. uzdevums" at bounding box center [393, 114] width 214 height 29
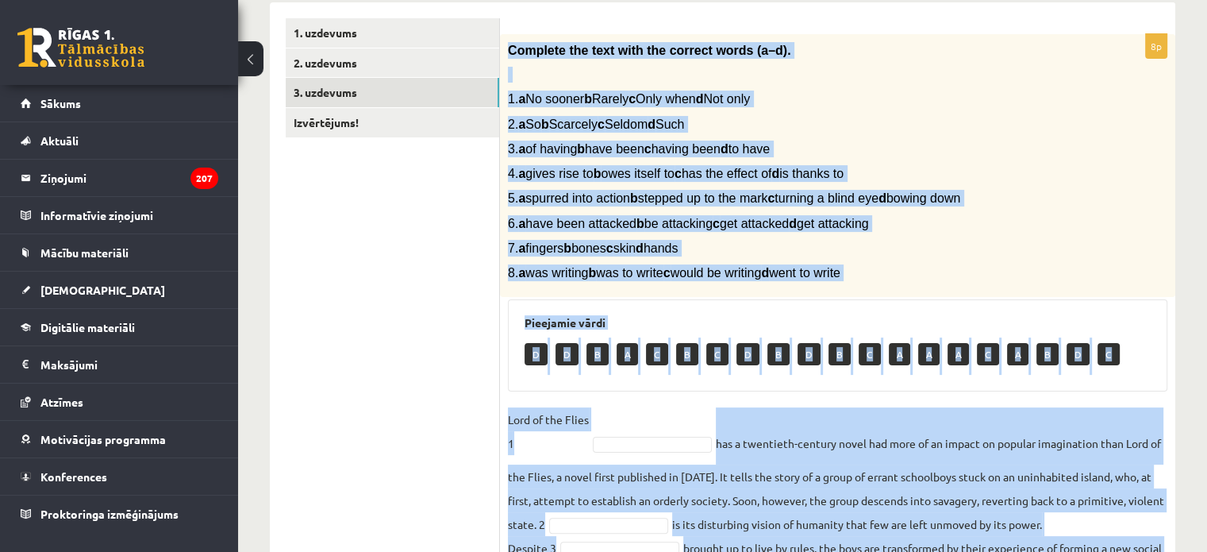
scroll to position [540, 0]
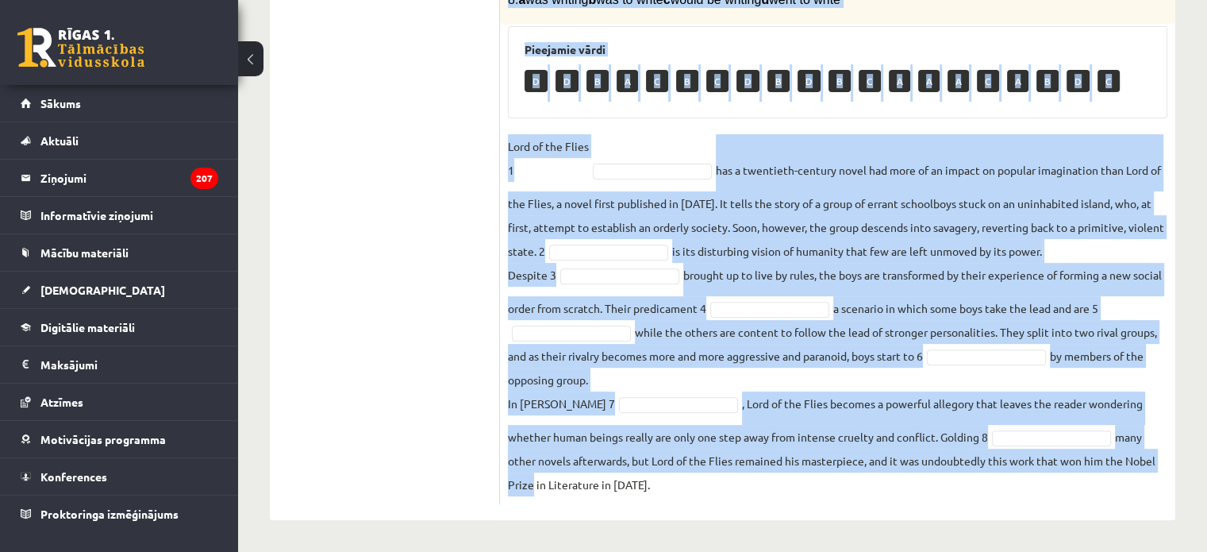
drag, startPoint x: 510, startPoint y: 45, endPoint x: 527, endPoint y: 589, distance: 544.1
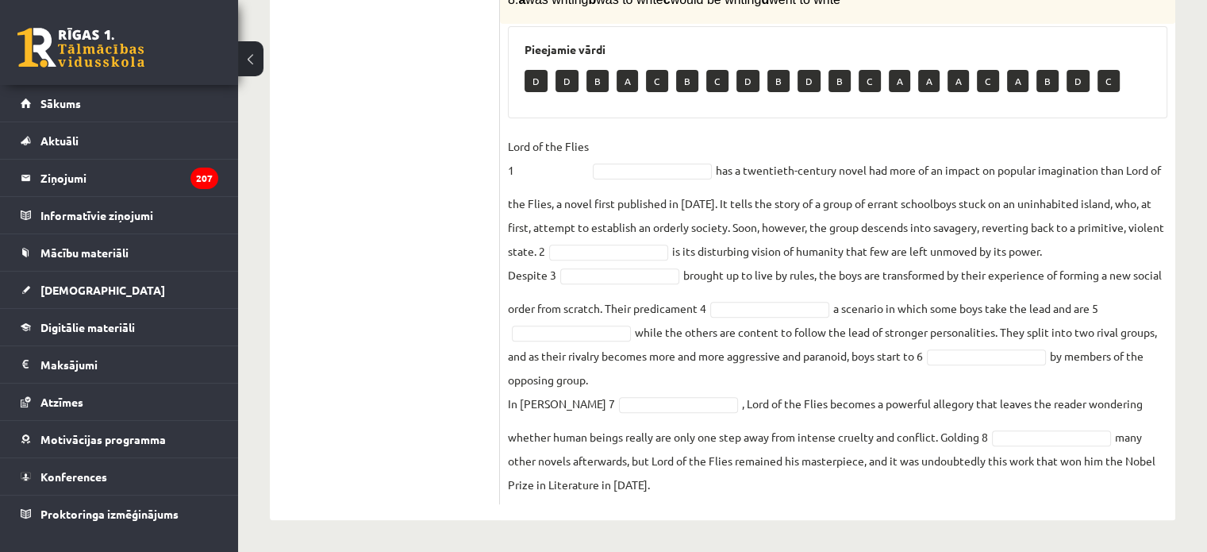
click at [657, 491] on fieldset "Lord of the Flies 1 has a twentieth-century novel had more of an impact on popu…" at bounding box center [838, 315] width 660 height 362
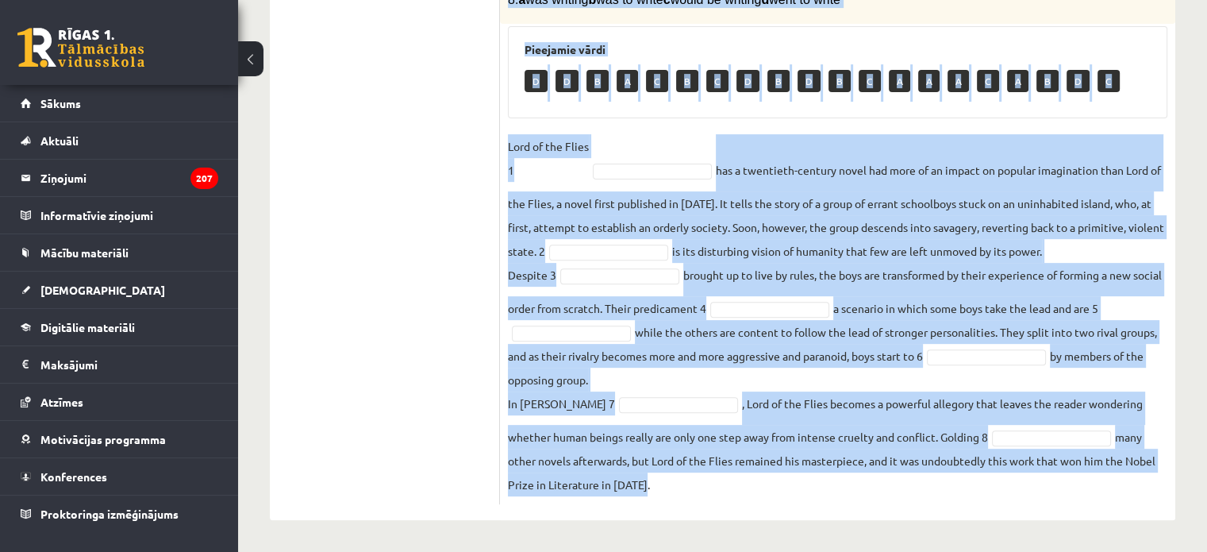
drag, startPoint x: 510, startPoint y: 284, endPoint x: 749, endPoint y: 483, distance: 311.7
click at [749, 483] on div "8p Complete the text with the correct words (a–d). 1. a No sooner b Rarely c On…" at bounding box center [838, 132] width 676 height 743
copy div "Complete the text with the correct words (a–d). 1. a No sooner b Rarely c Only …"
click at [874, 134] on fieldset "Lord of the Flies 1 has a twentieth-century novel had more of an impact on popu…" at bounding box center [838, 315] width 660 height 362
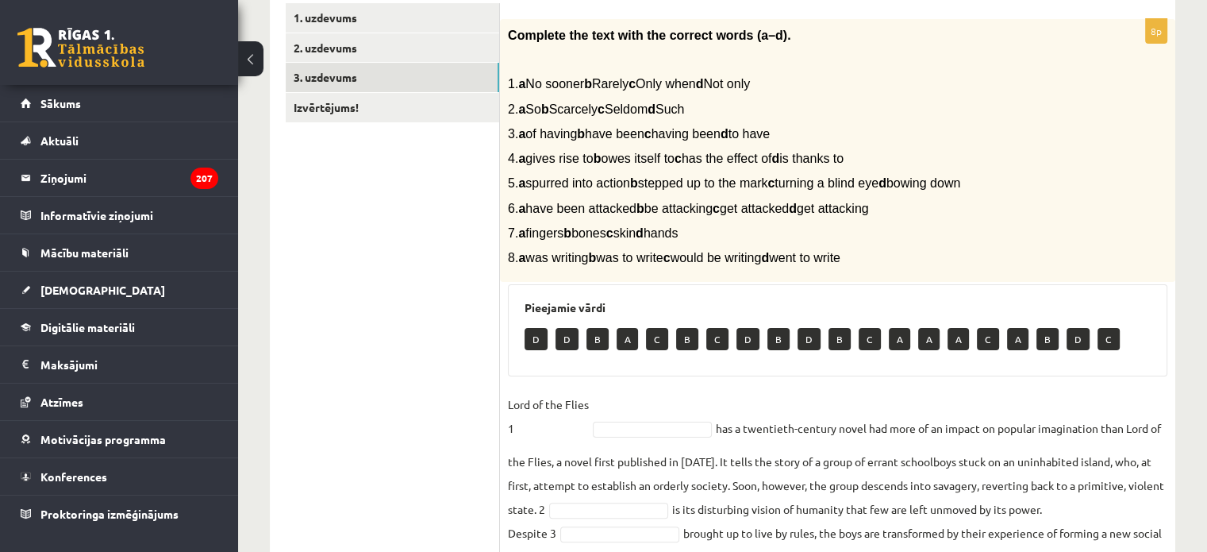
scroll to position [283, 0]
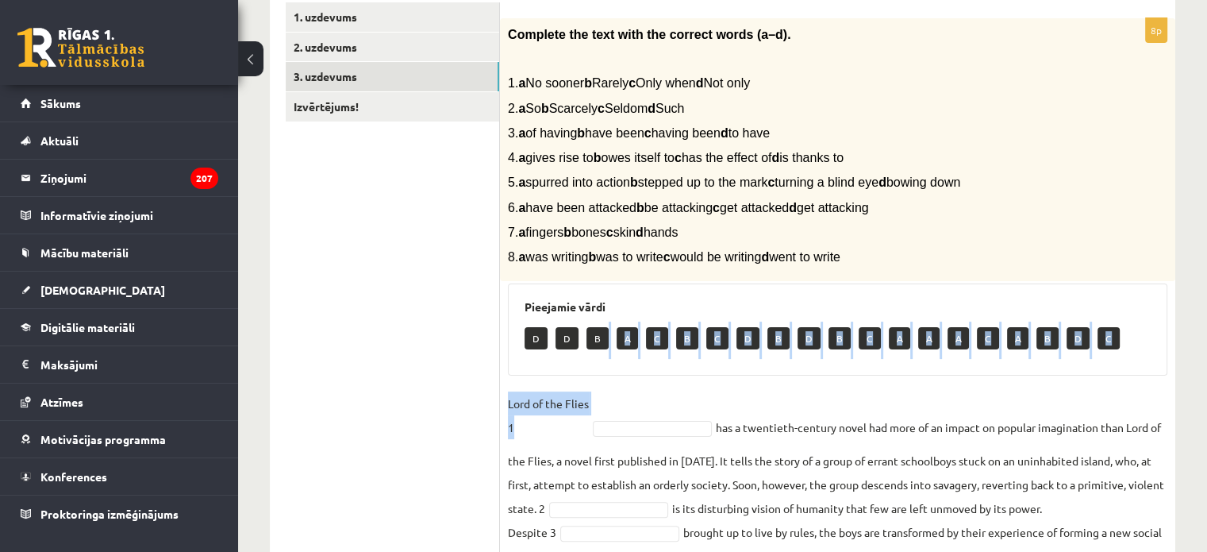
drag, startPoint x: 602, startPoint y: 343, endPoint x: 616, endPoint y: 430, distance: 88.5
click at [616, 430] on div "8p Complete the text with the correct words (a–d). 1. a No sooner b Rarely c On…" at bounding box center [838, 389] width 676 height 743
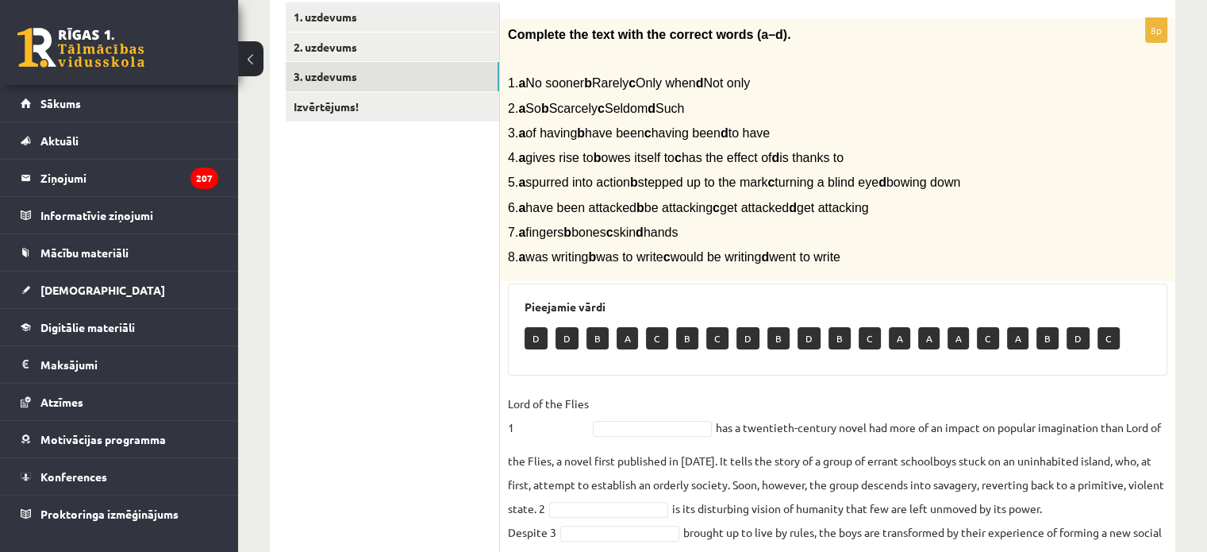
click at [596, 338] on p "B" at bounding box center [598, 338] width 22 height 22
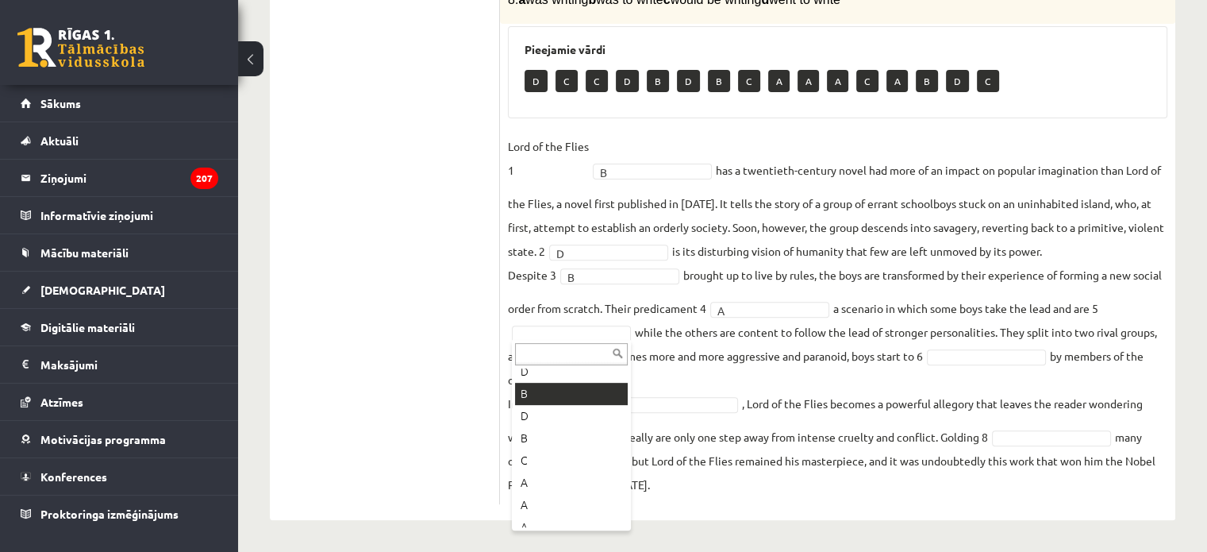
scroll to position [98, 0]
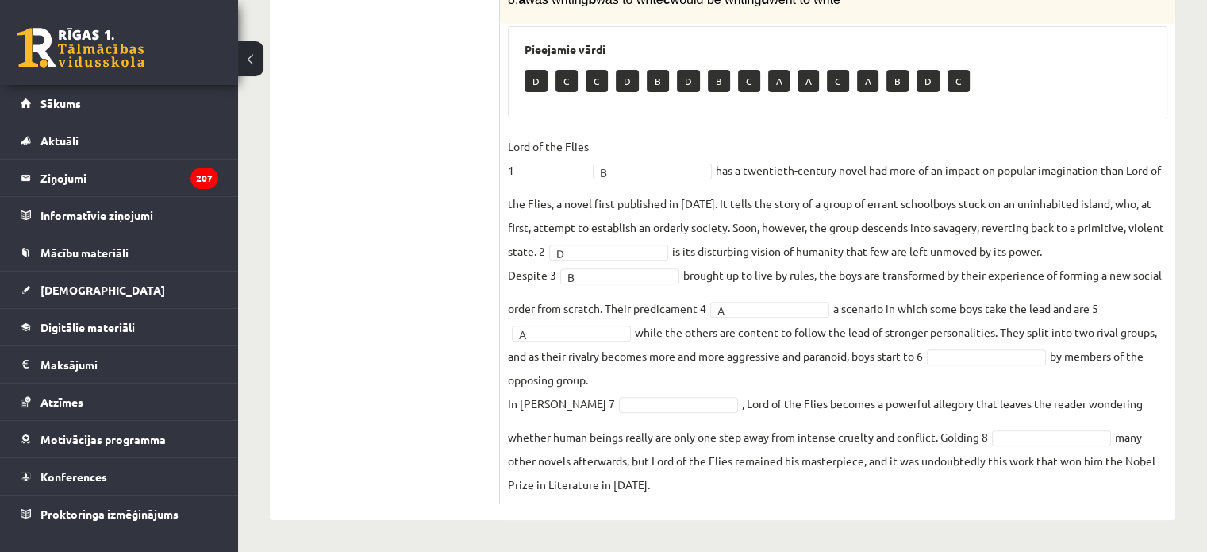
click at [965, 347] on fieldset "Lord of the Flies 1 B * has a twentieth-century novel had more of an impact on …" at bounding box center [838, 315] width 660 height 362
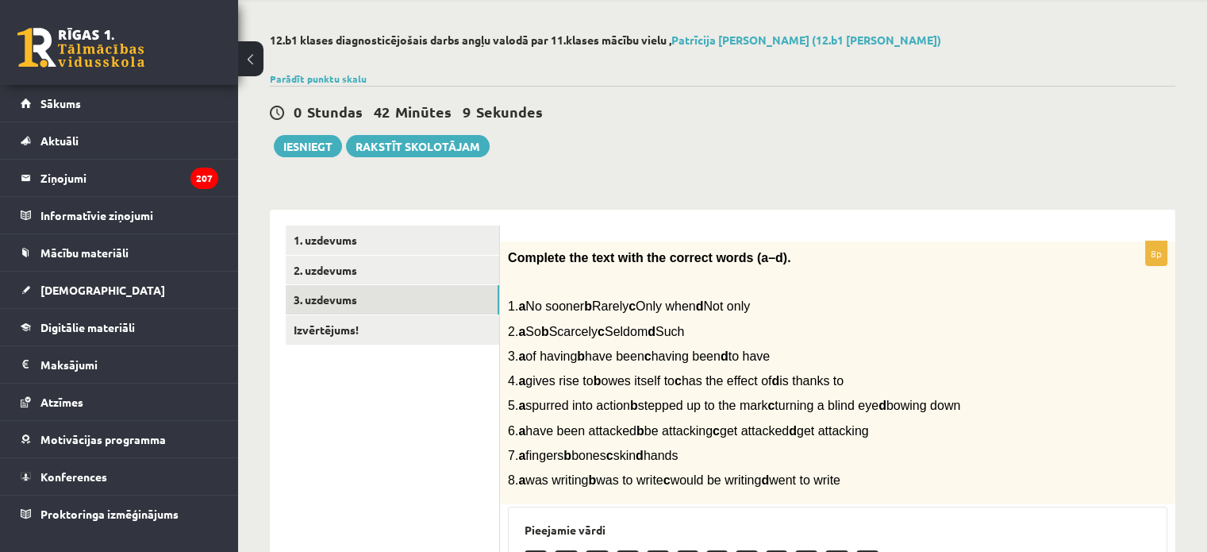
scroll to position [59, 0]
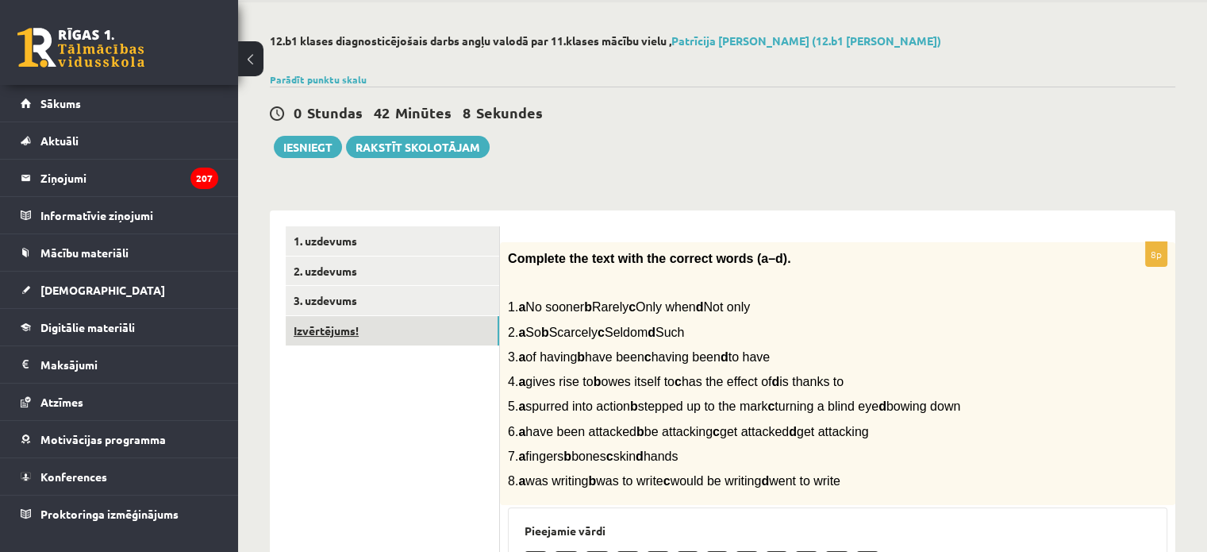
click at [460, 342] on link "Izvērtējums!" at bounding box center [393, 330] width 214 height 29
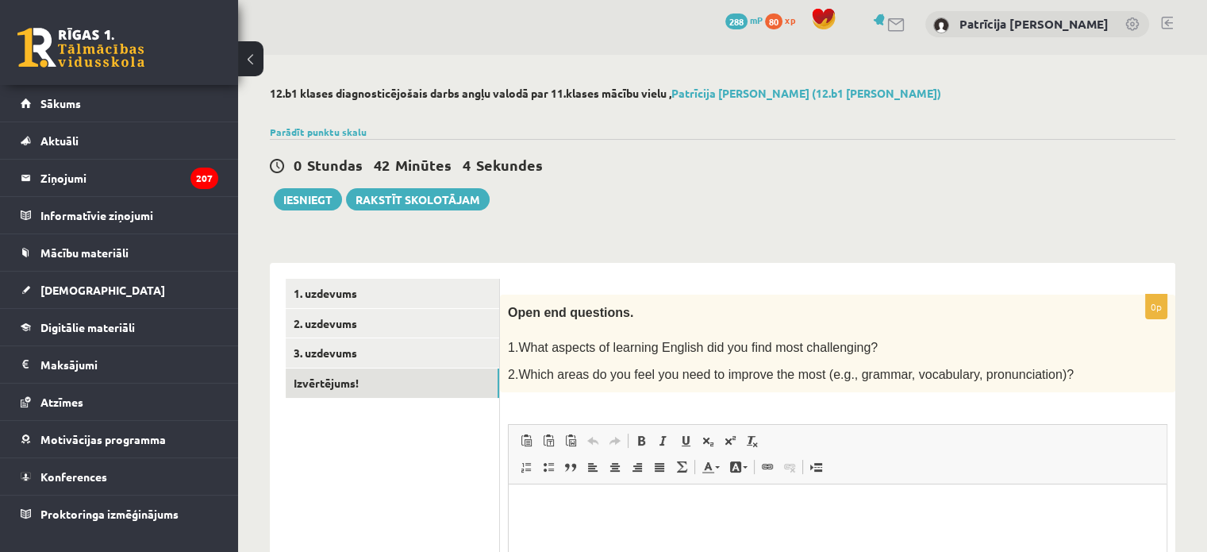
scroll to position [5, 0]
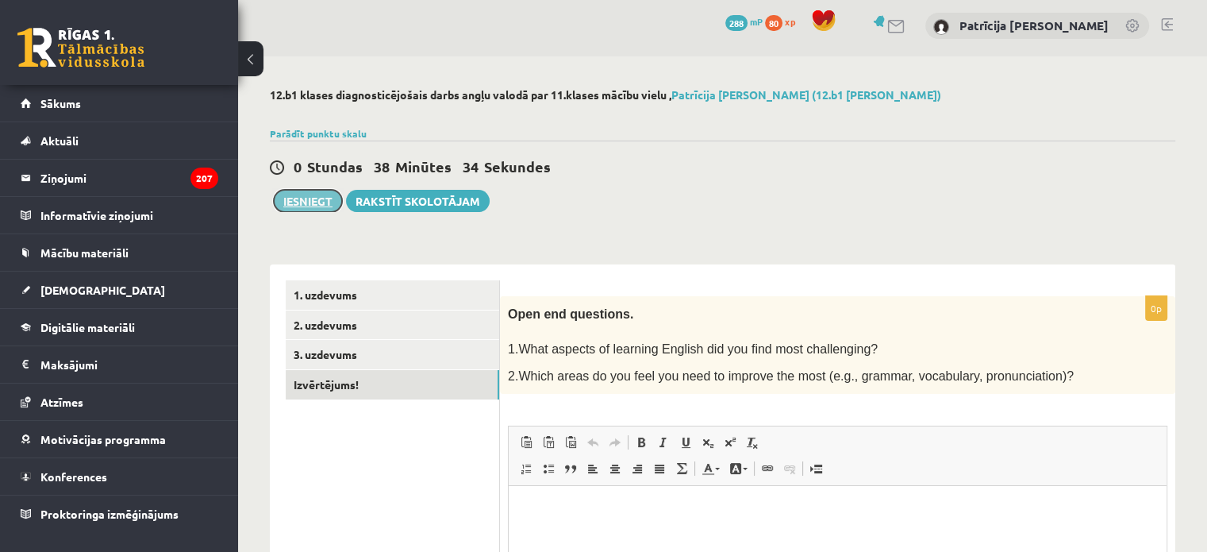
click at [298, 198] on button "Iesniegt" at bounding box center [308, 201] width 68 height 22
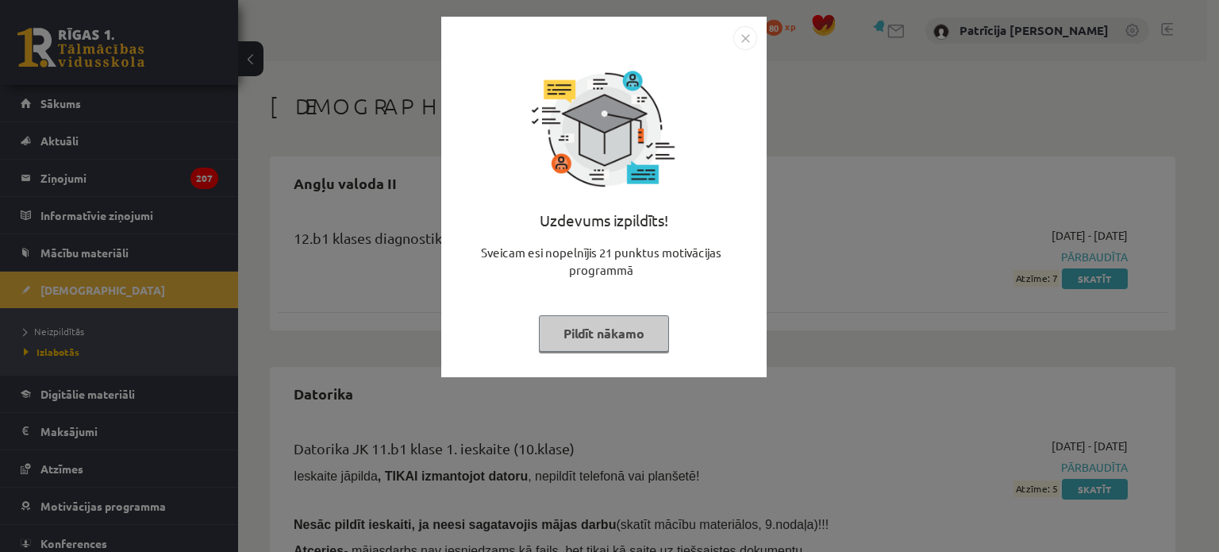
click at [743, 43] on img "Close" at bounding box center [746, 38] width 24 height 24
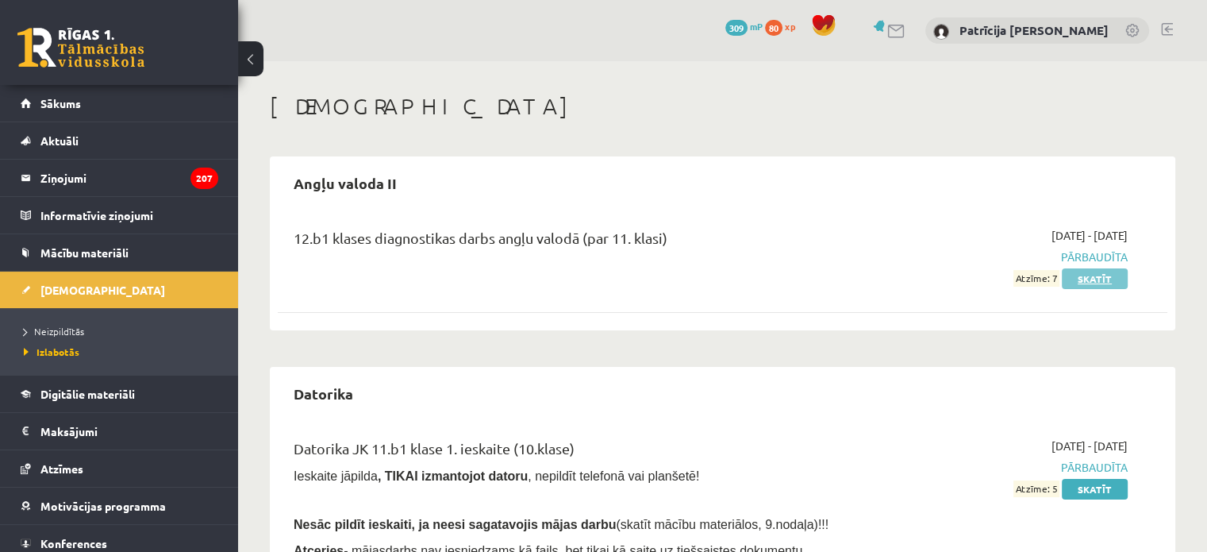
click at [1103, 272] on link "Skatīt" at bounding box center [1095, 278] width 66 height 21
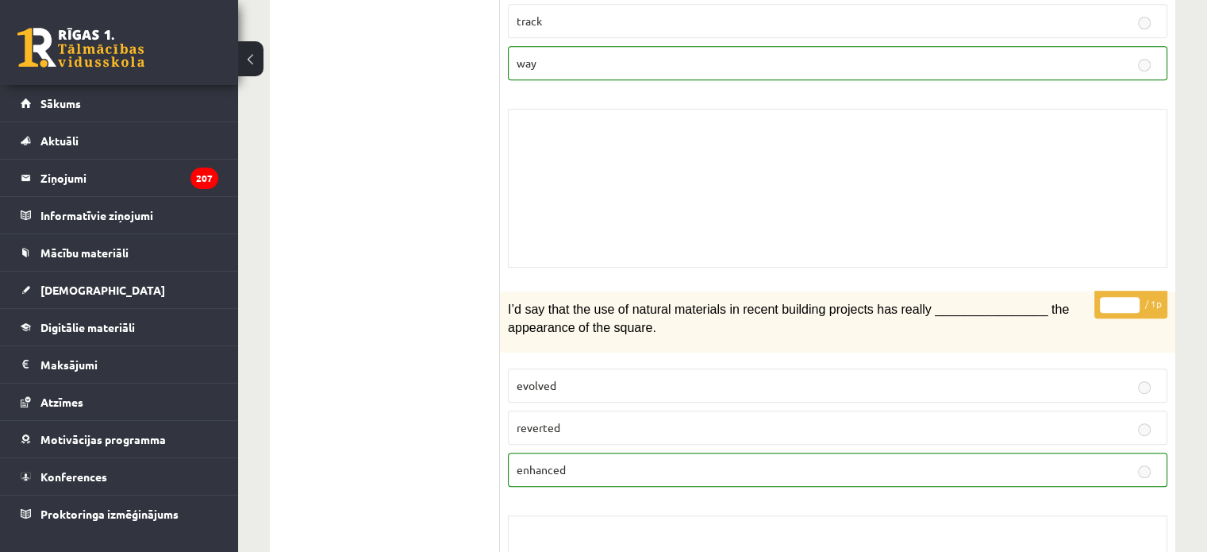
scroll to position [857, 0]
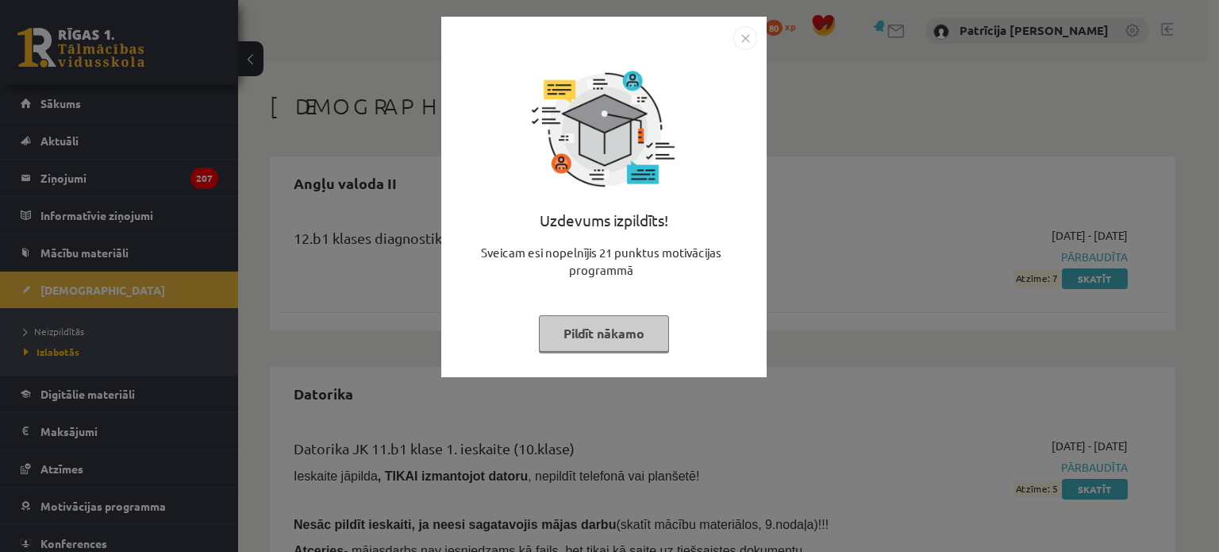
click at [753, 40] on img "Close" at bounding box center [746, 38] width 24 height 24
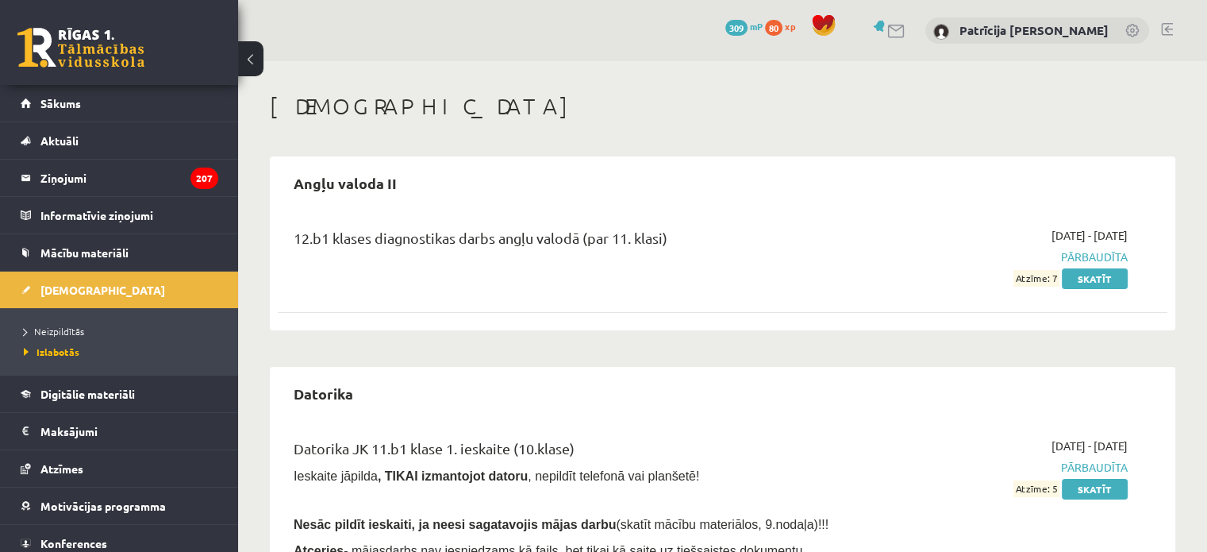
scroll to position [95, 0]
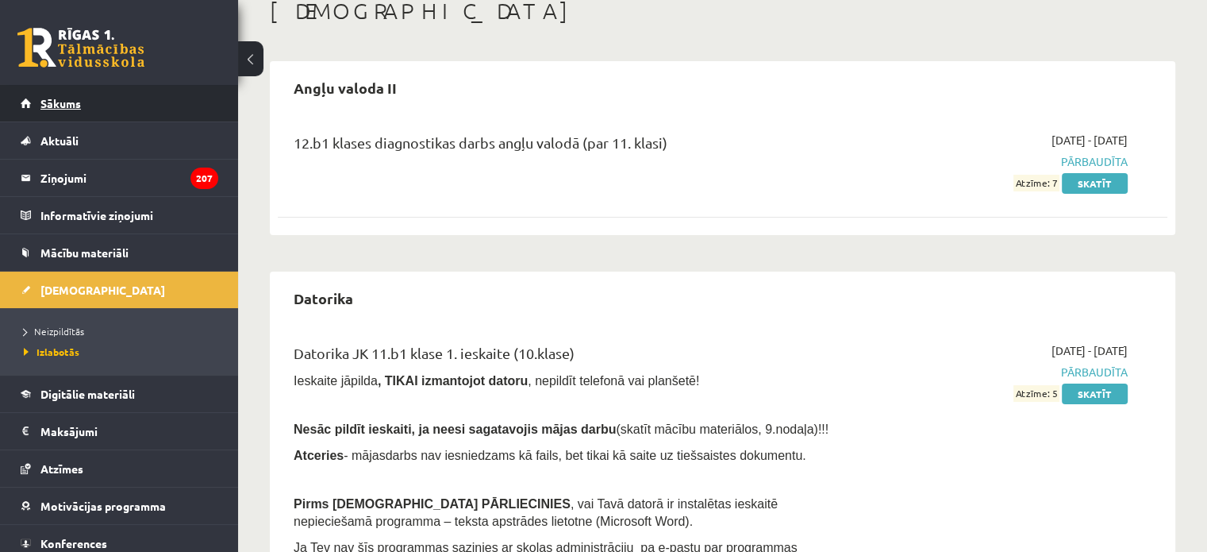
click at [203, 103] on link "Sākums" at bounding box center [120, 103] width 198 height 37
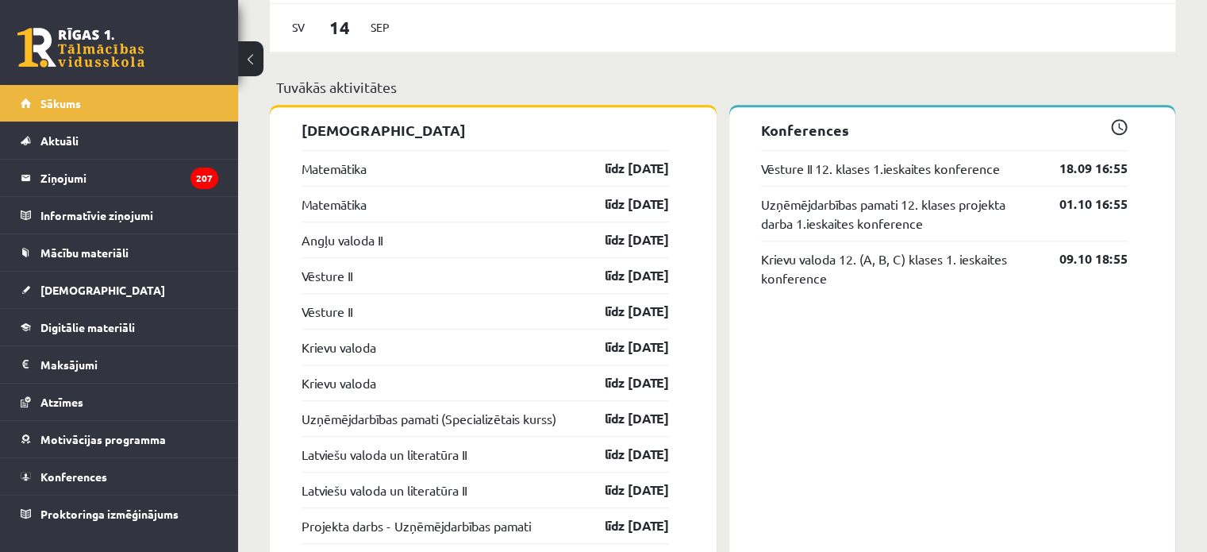
scroll to position [1211, 0]
click at [353, 176] on link "Matemātika" at bounding box center [334, 169] width 65 height 19
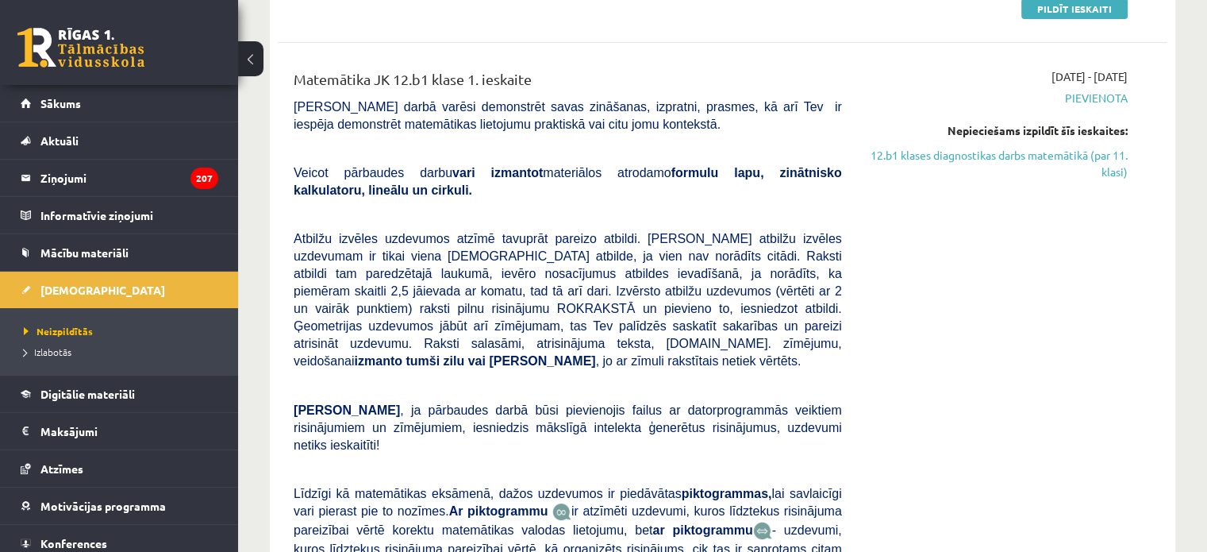
scroll to position [273, 0]
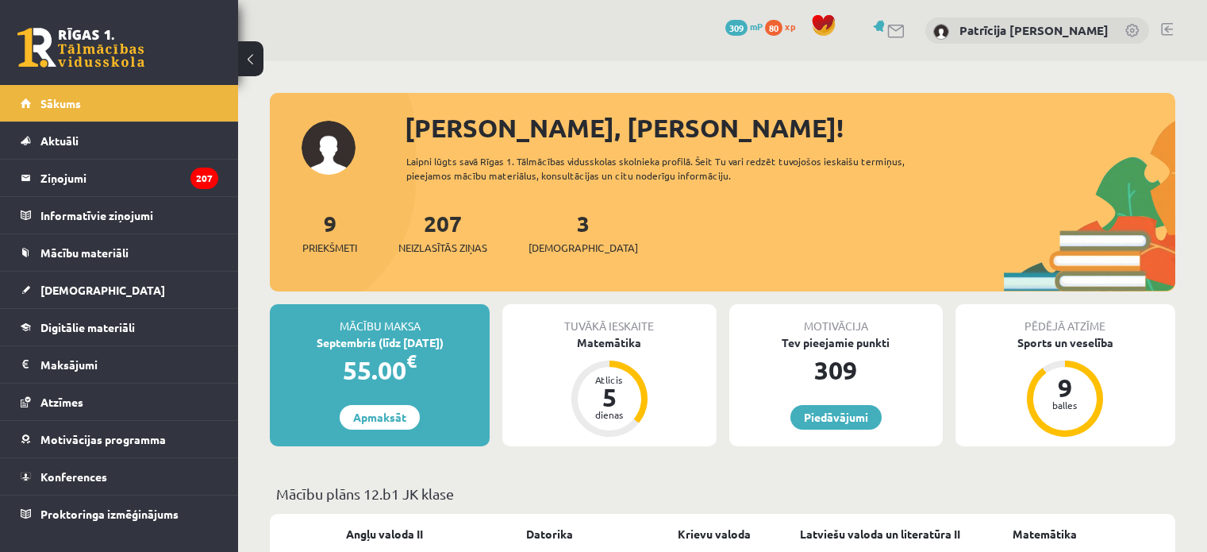
scroll to position [1211, 0]
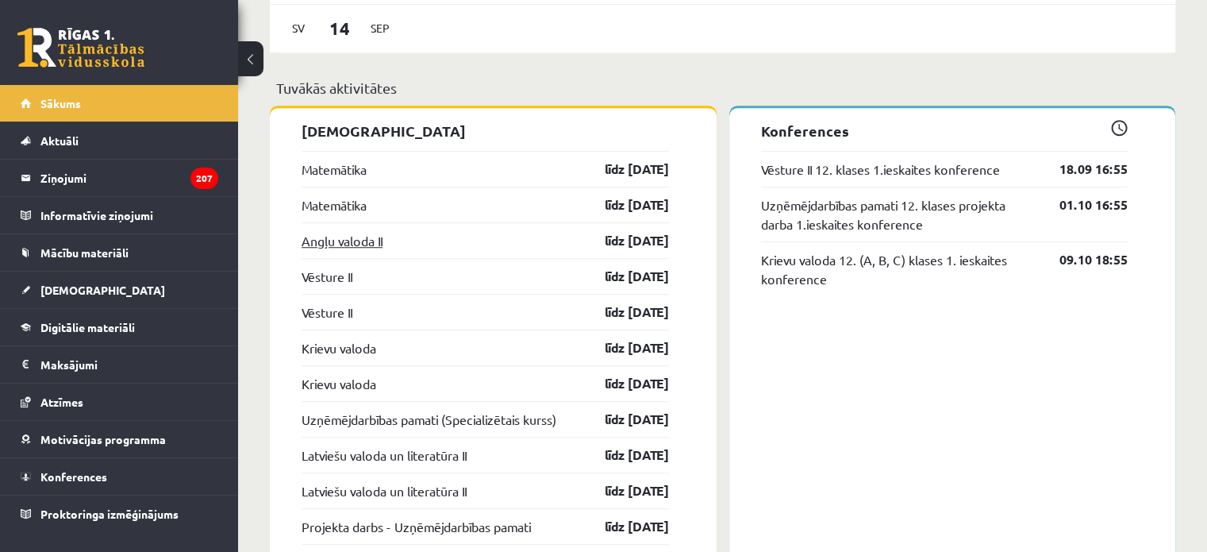
click at [353, 237] on link "Angļu valoda II" at bounding box center [342, 240] width 81 height 19
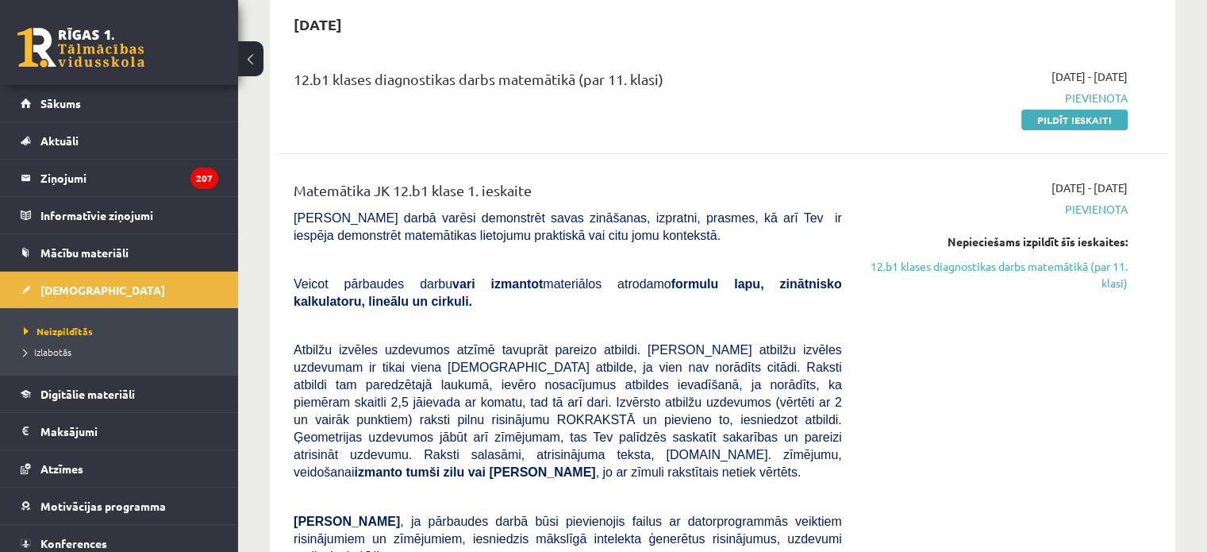
scroll to position [159, 0]
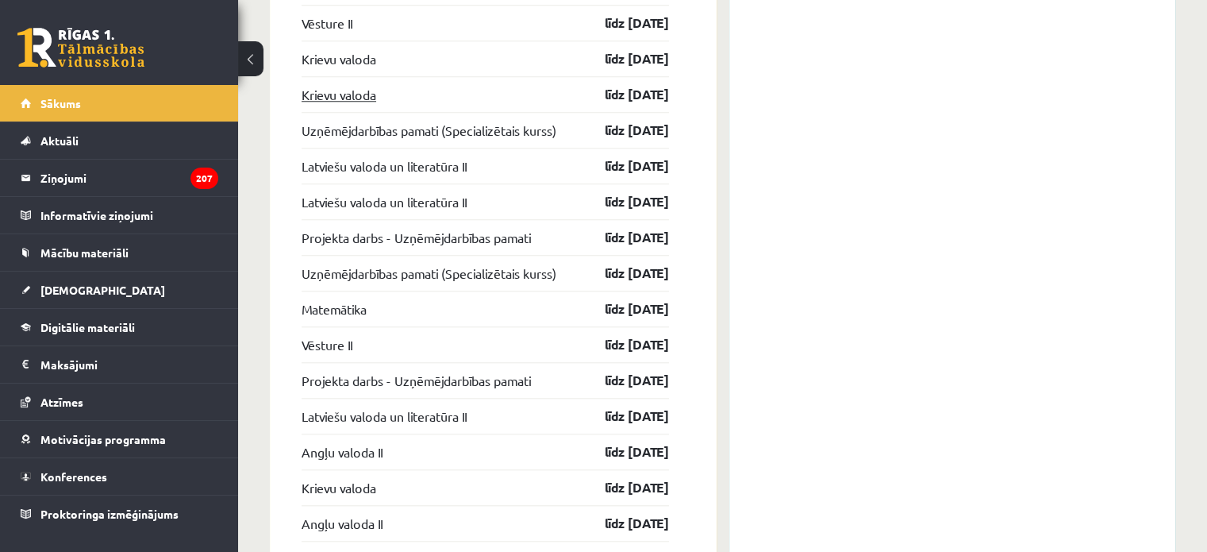
scroll to position [1501, 0]
drag, startPoint x: 346, startPoint y: 310, endPoint x: 861, endPoint y: 295, distance: 515.5
click at [861, 295] on div "Konferences Vēsture II 12. klases 1.ieskaites konference 18.09 16:55 Uzņēmējdar…" at bounding box center [953, 426] width 447 height 1217
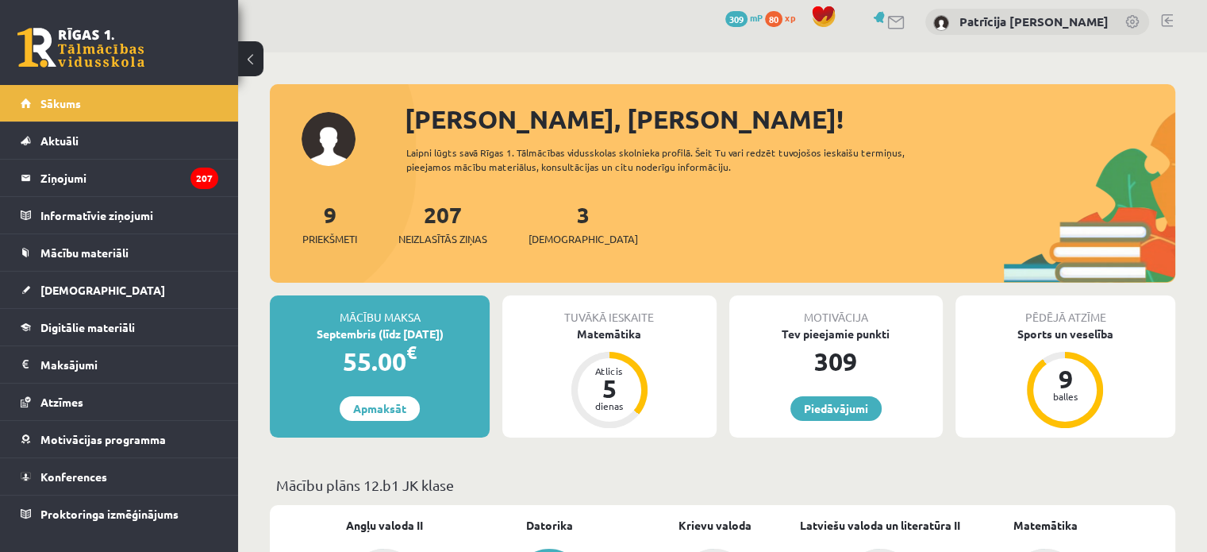
scroll to position [6, 0]
